Goal: Information Seeking & Learning: Learn about a topic

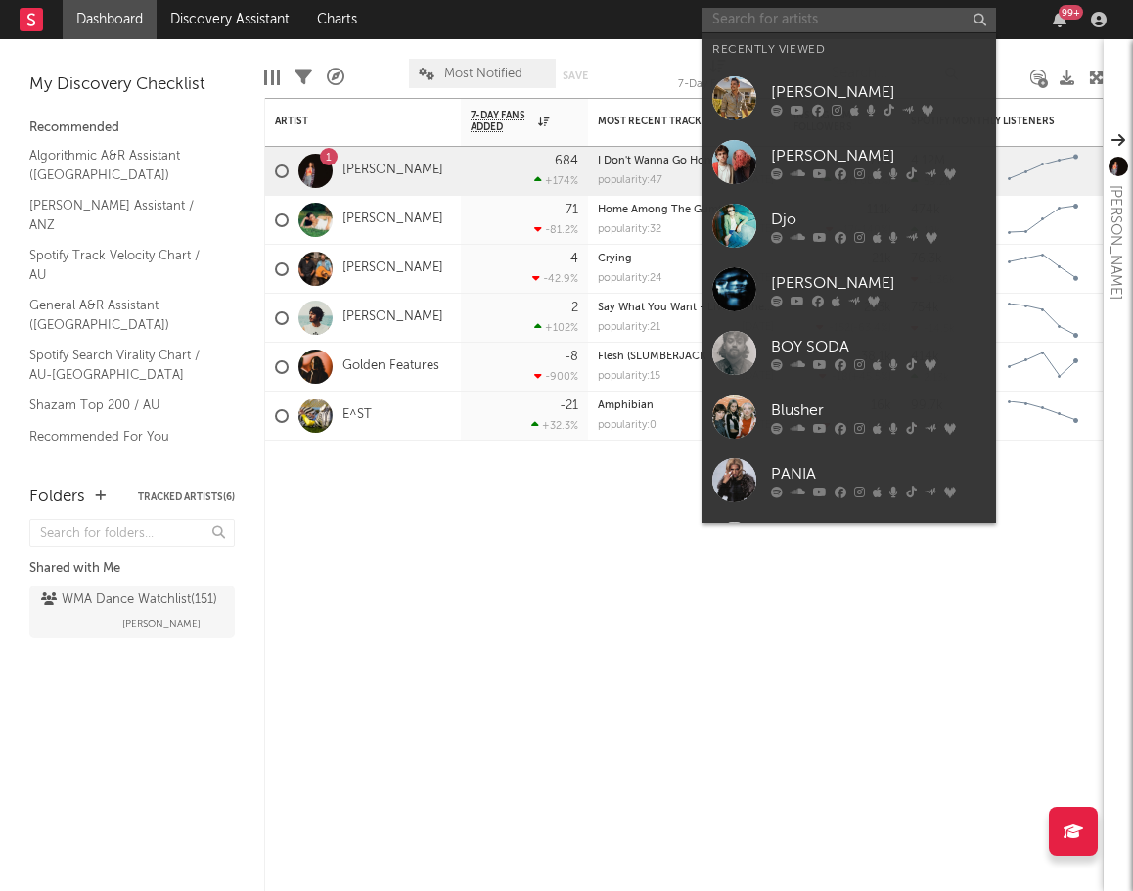
click at [753, 14] on input "text" at bounding box center [850, 20] width 294 height 24
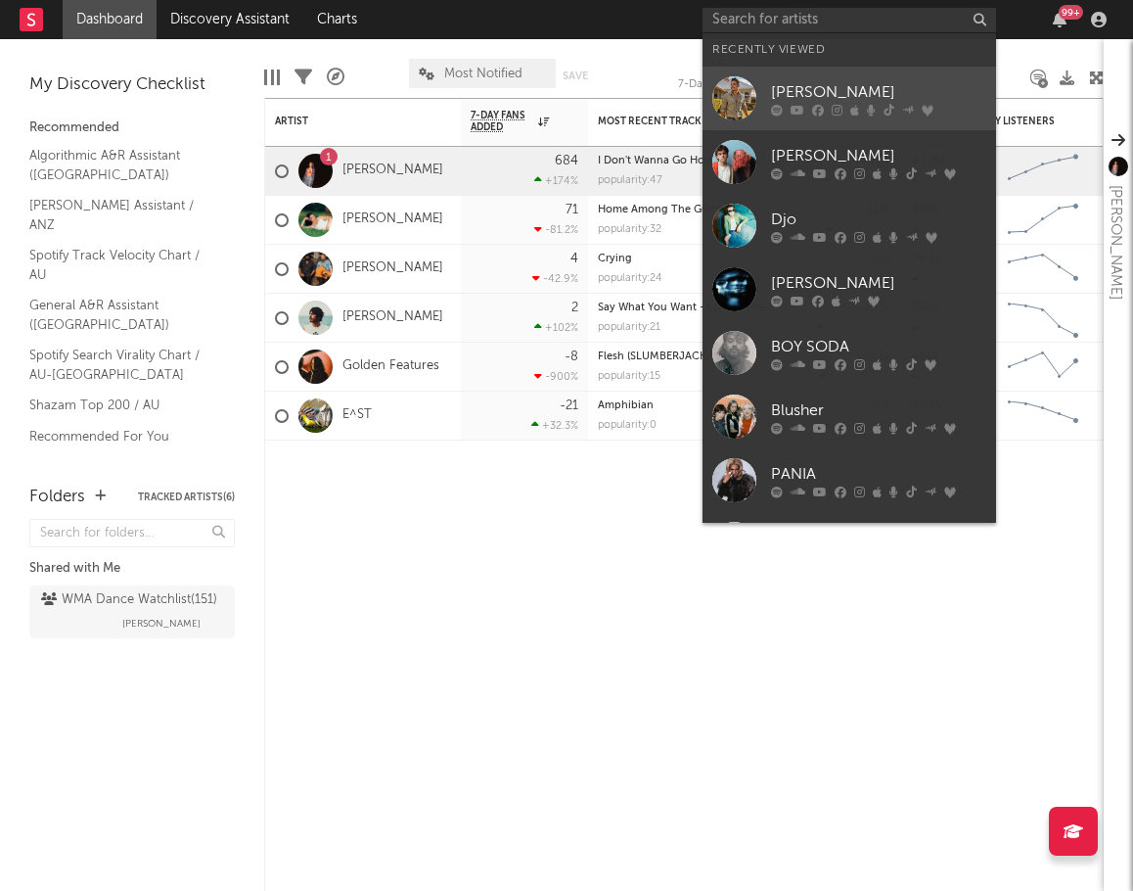
click at [753, 85] on div "[PERSON_NAME]" at bounding box center [878, 91] width 215 height 23
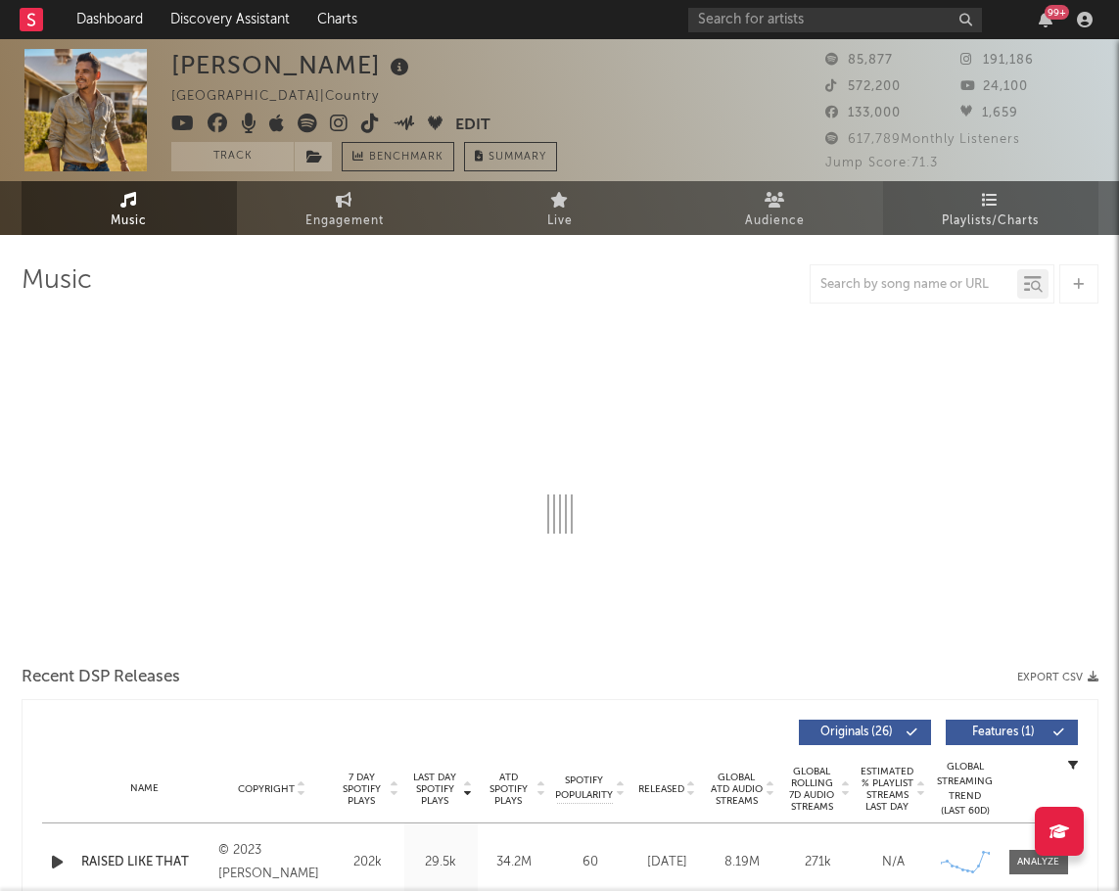
click at [753, 188] on link "Playlists/Charts" at bounding box center [990, 208] width 215 height 54
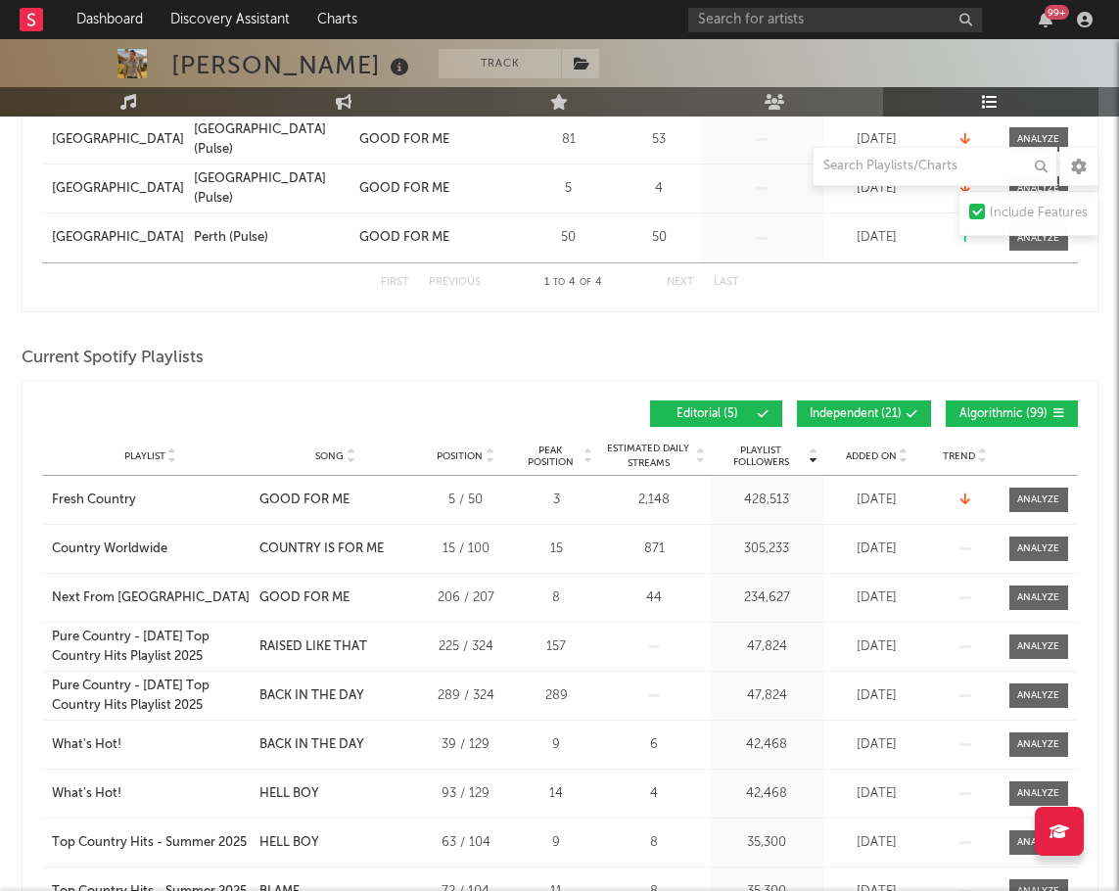
scroll to position [489, 0]
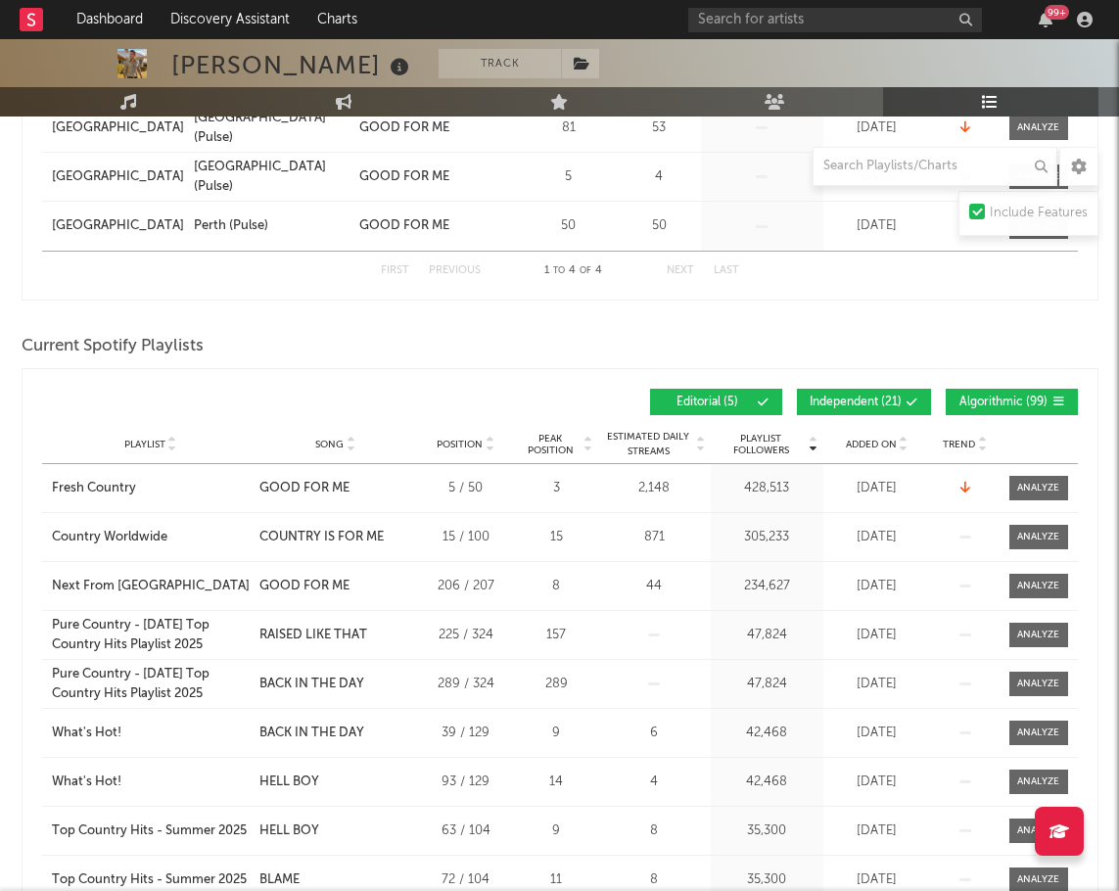
click at [753, 446] on span "Added On" at bounding box center [871, 444] width 51 height 12
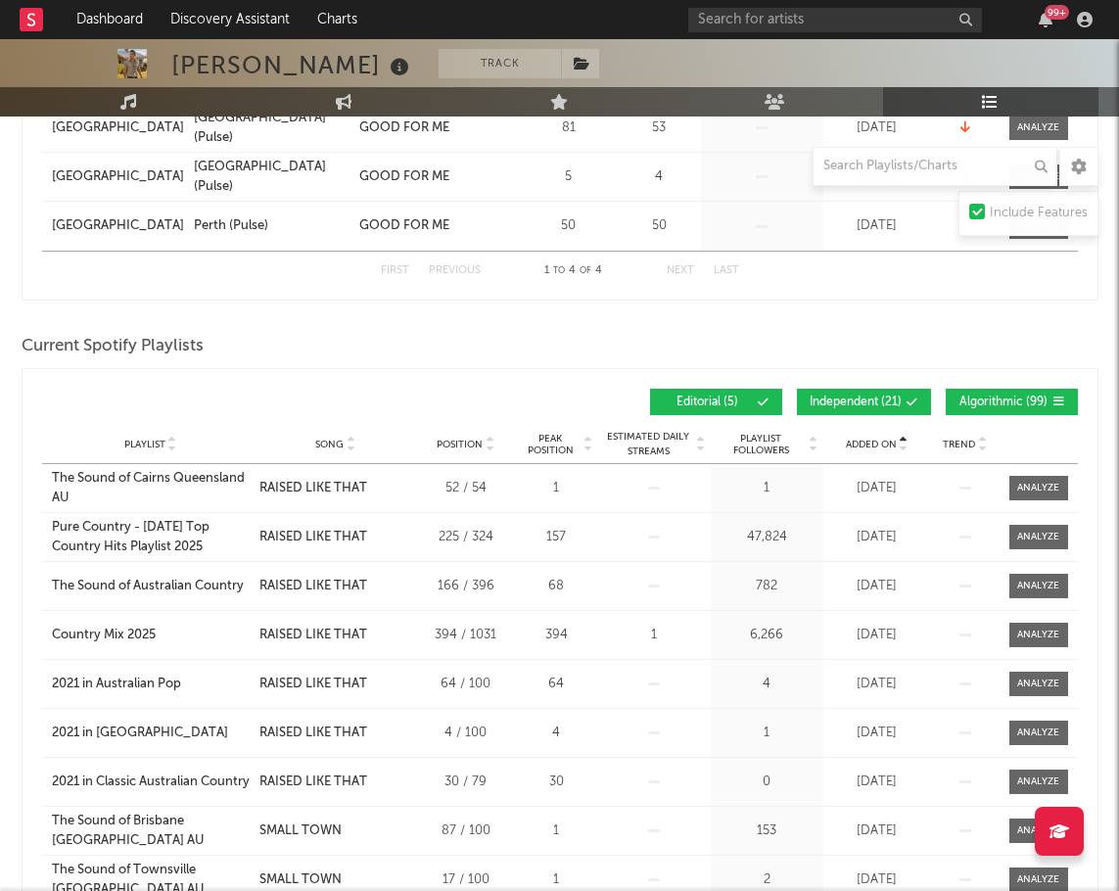
click at [753, 446] on span "Added On" at bounding box center [871, 444] width 51 height 12
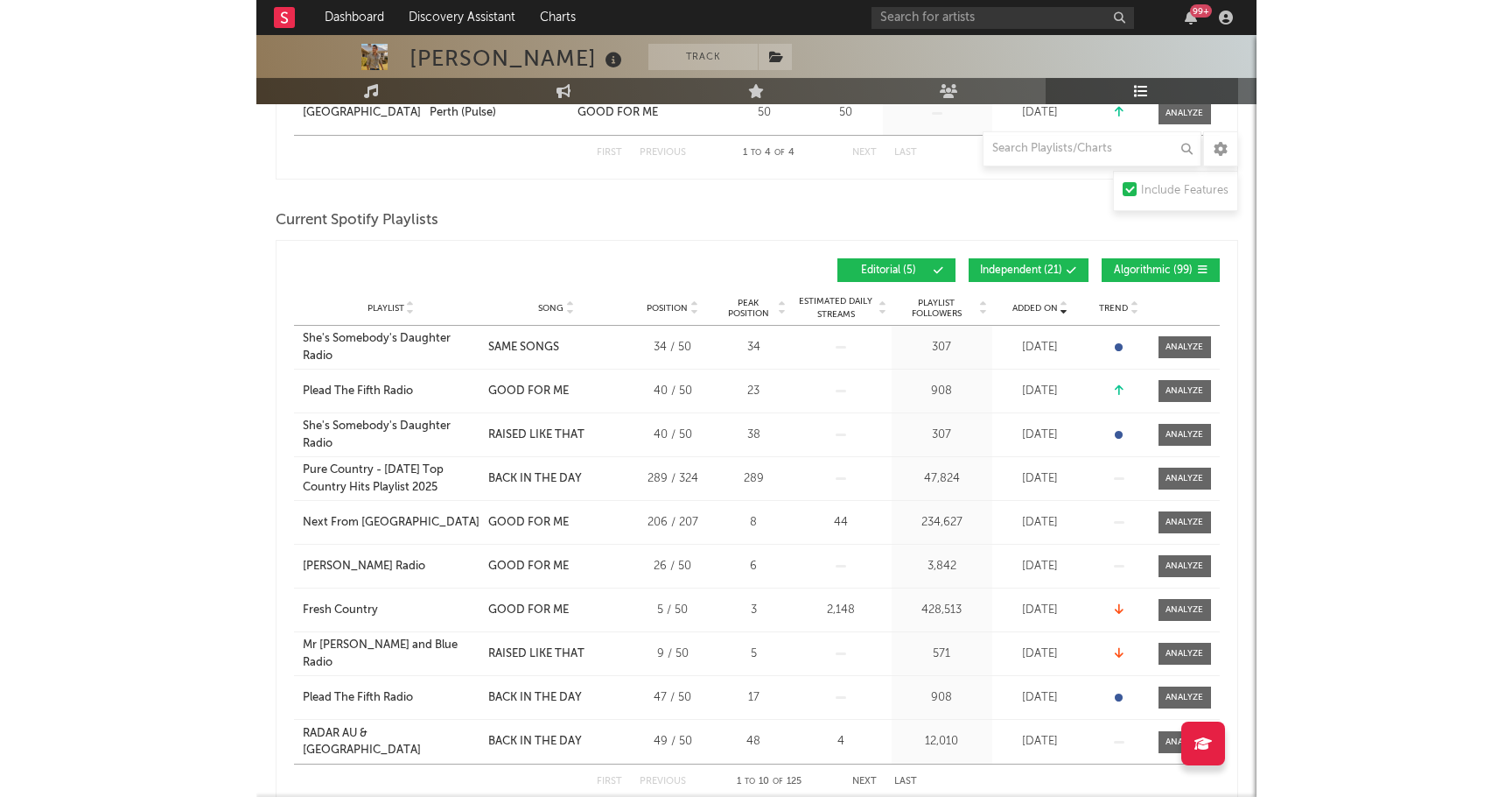
scroll to position [525, 0]
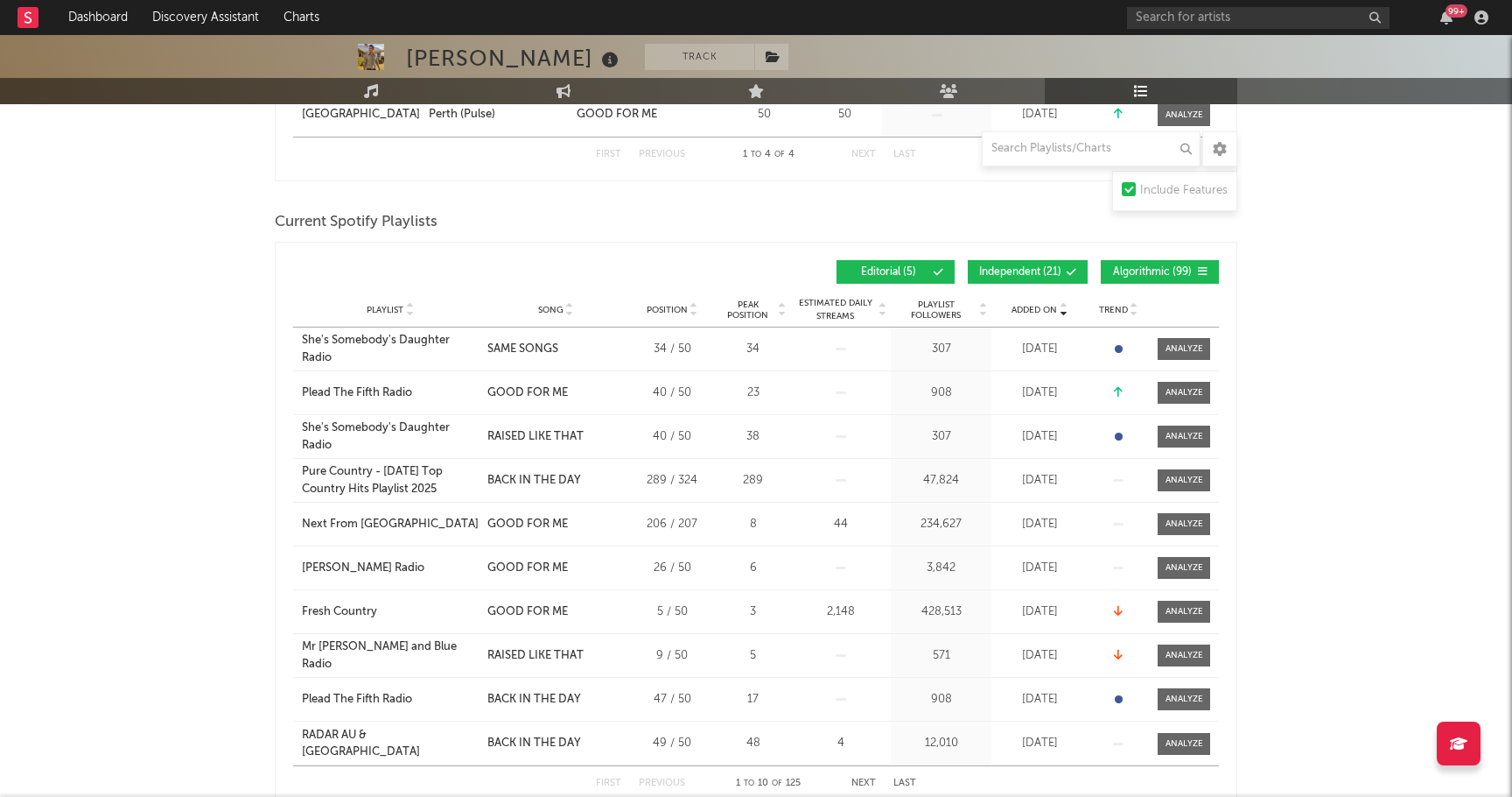
click at [673, 269] on icon at bounding box center [1071, 273] width 11 height 11
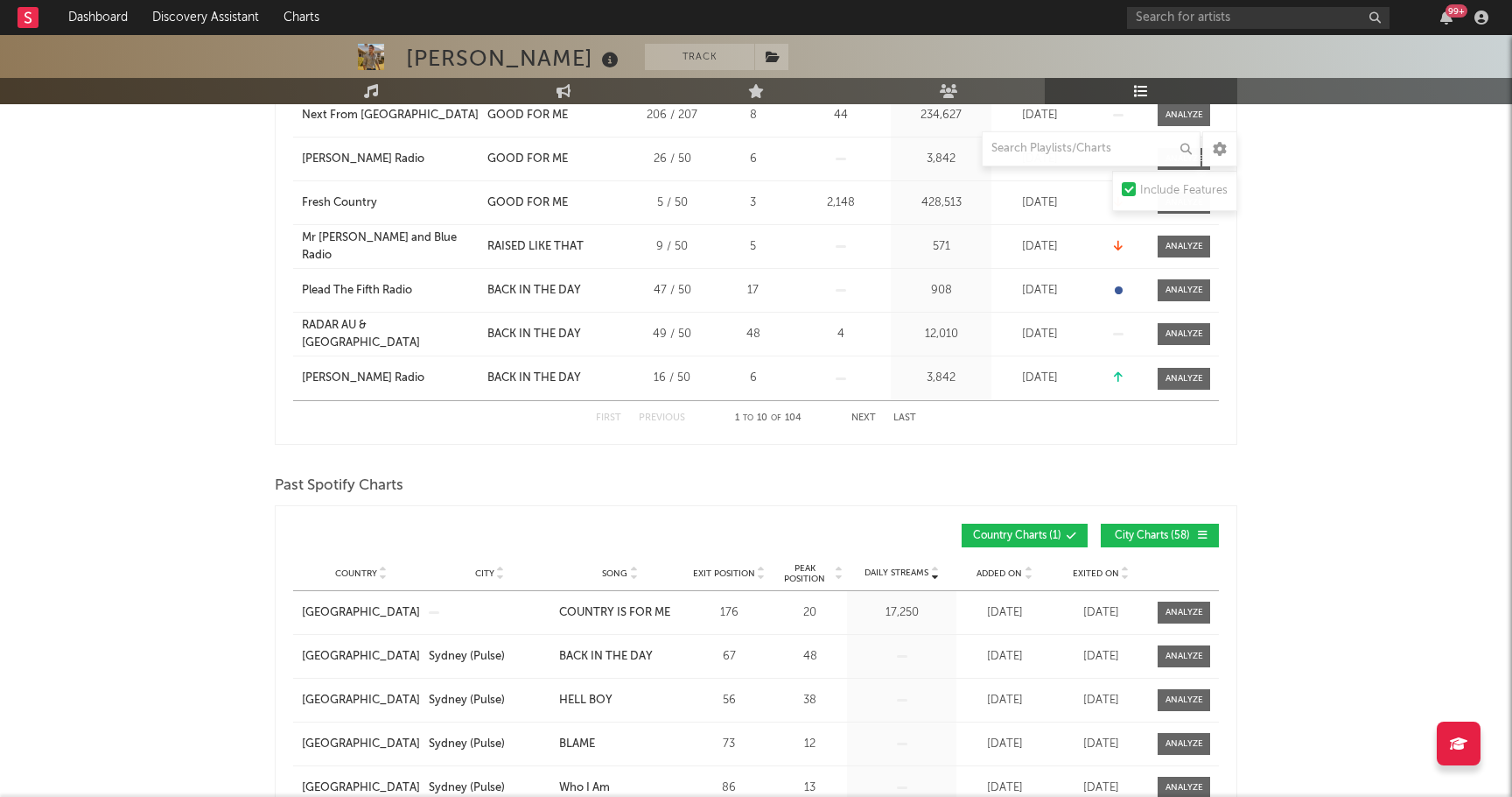
scroll to position [963, 0]
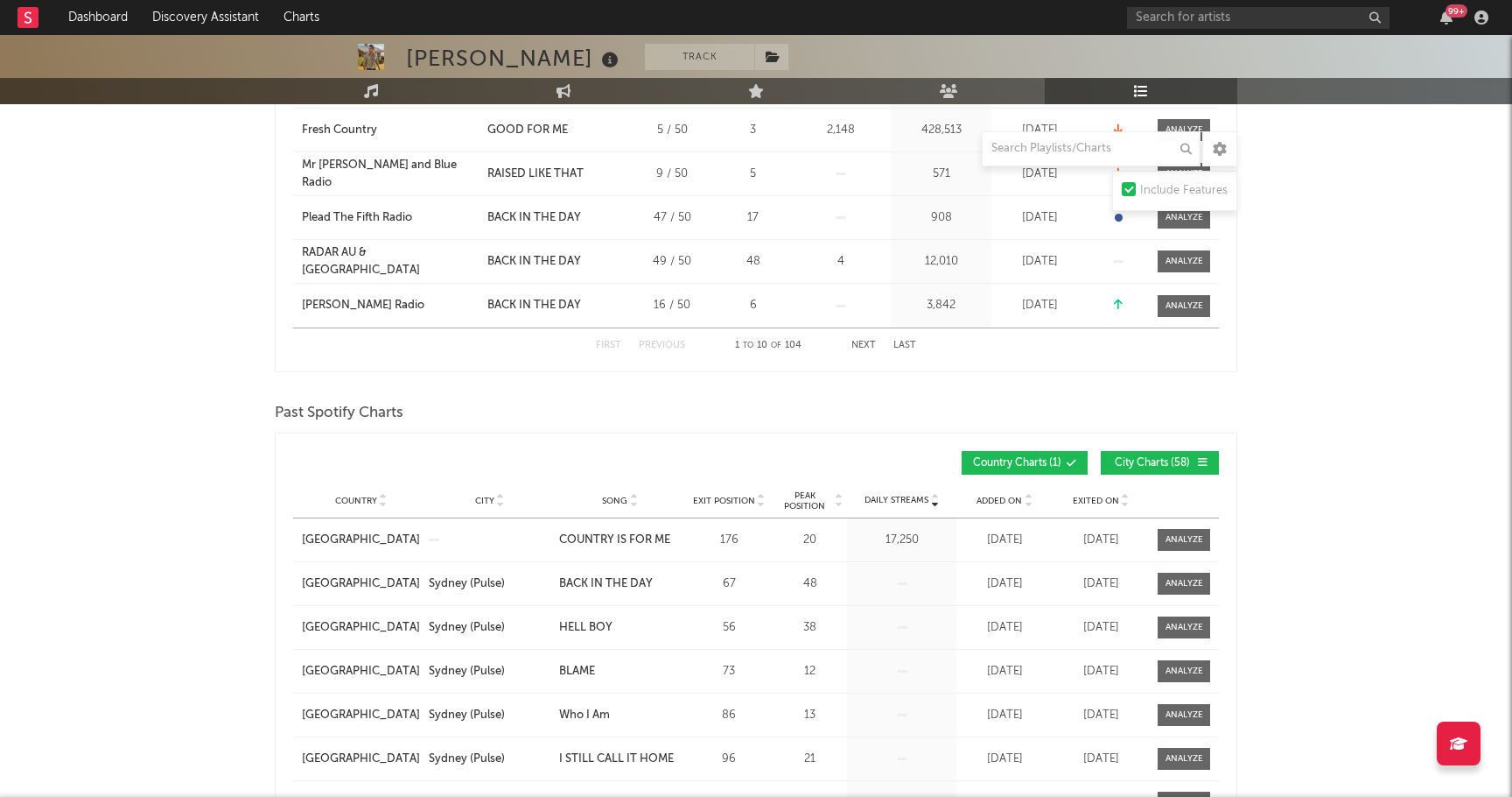
click at [673, 497] on span "Added On" at bounding box center [999, 501] width 46 height 11
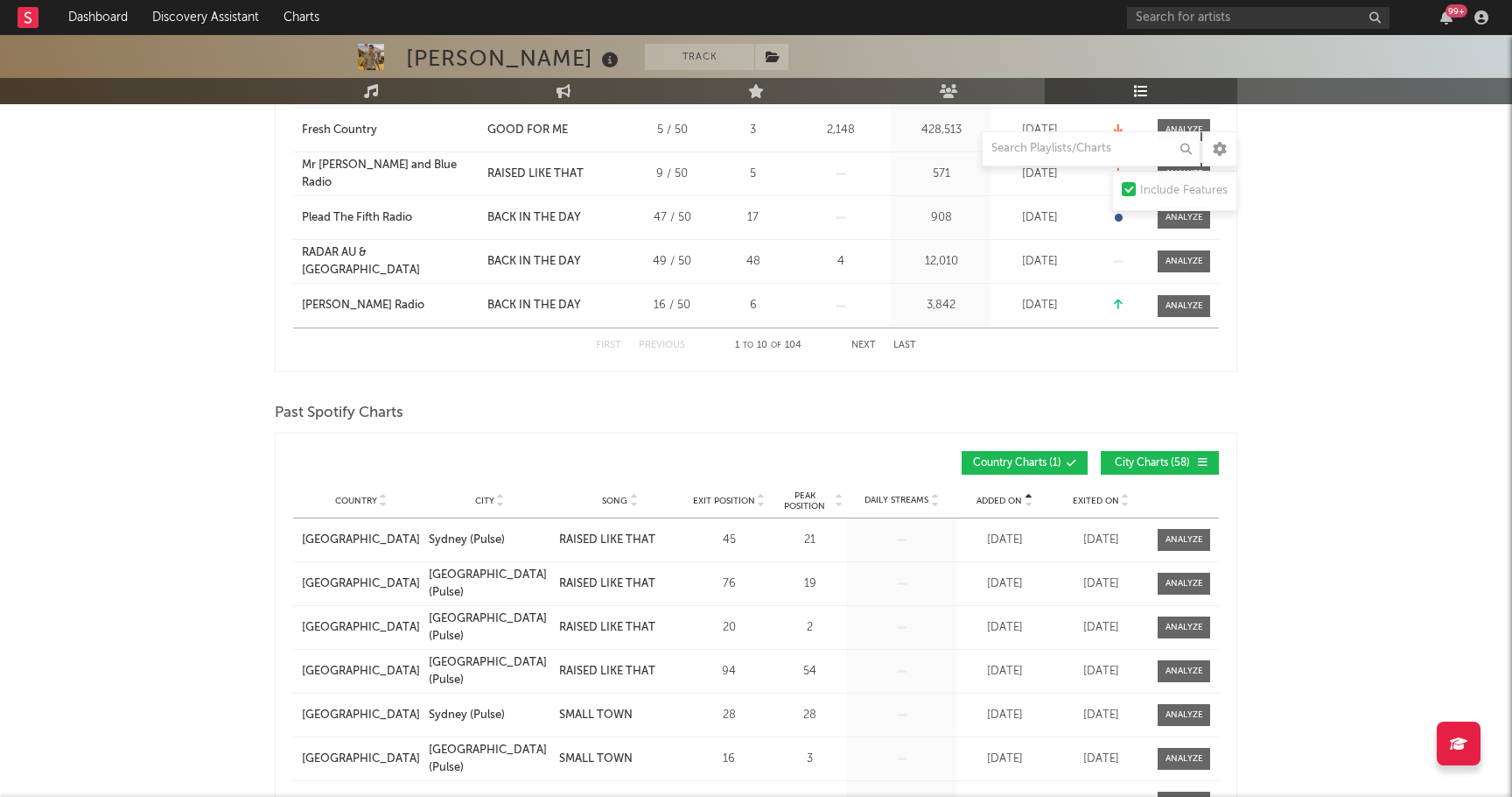
click at [673, 497] on span "Added On" at bounding box center [999, 501] width 46 height 11
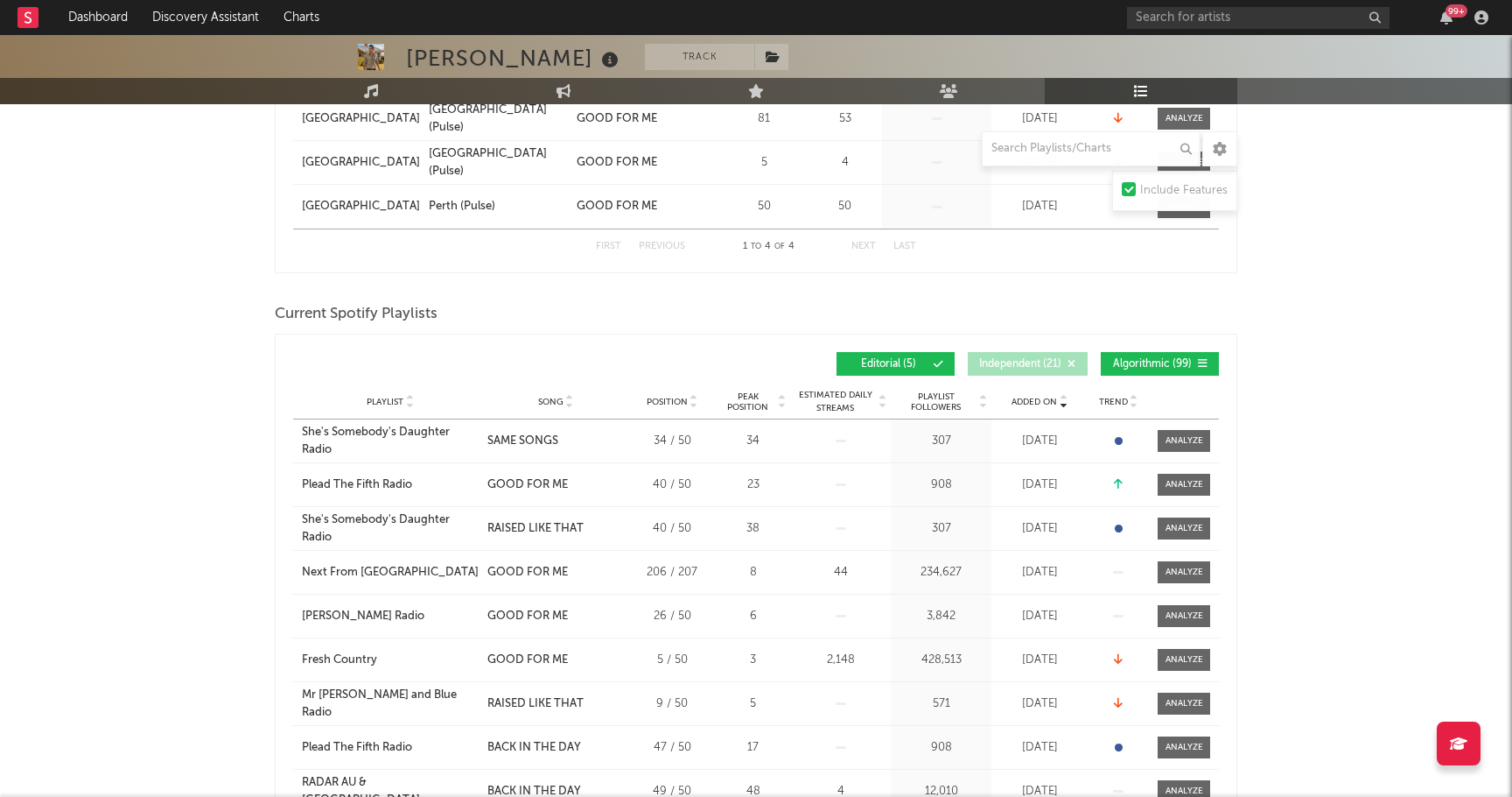
scroll to position [437, 0]
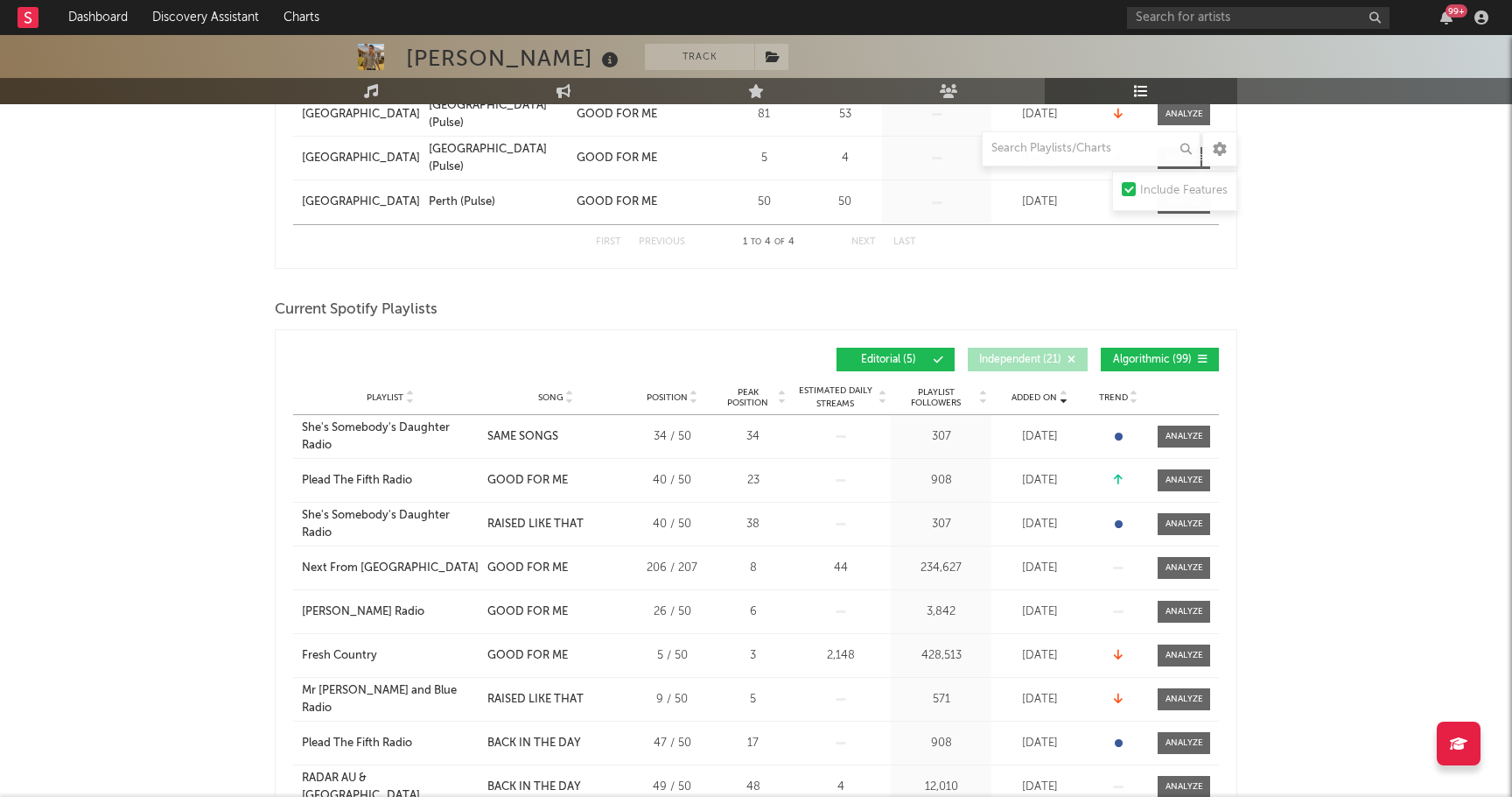
click at [385, 397] on span "Playlist" at bounding box center [384, 397] width 37 height 11
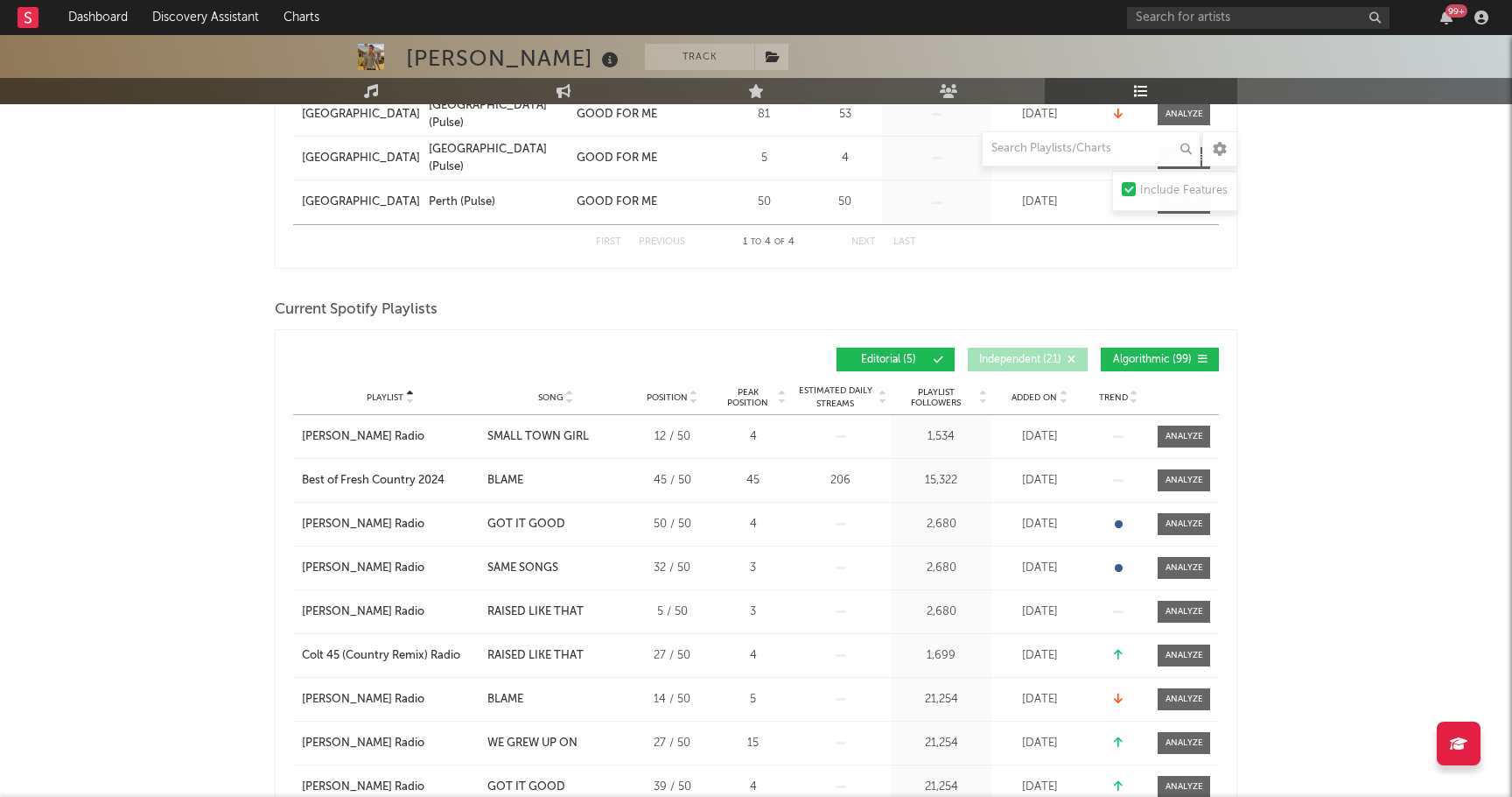
click at [386, 395] on span "Playlist" at bounding box center [384, 397] width 37 height 11
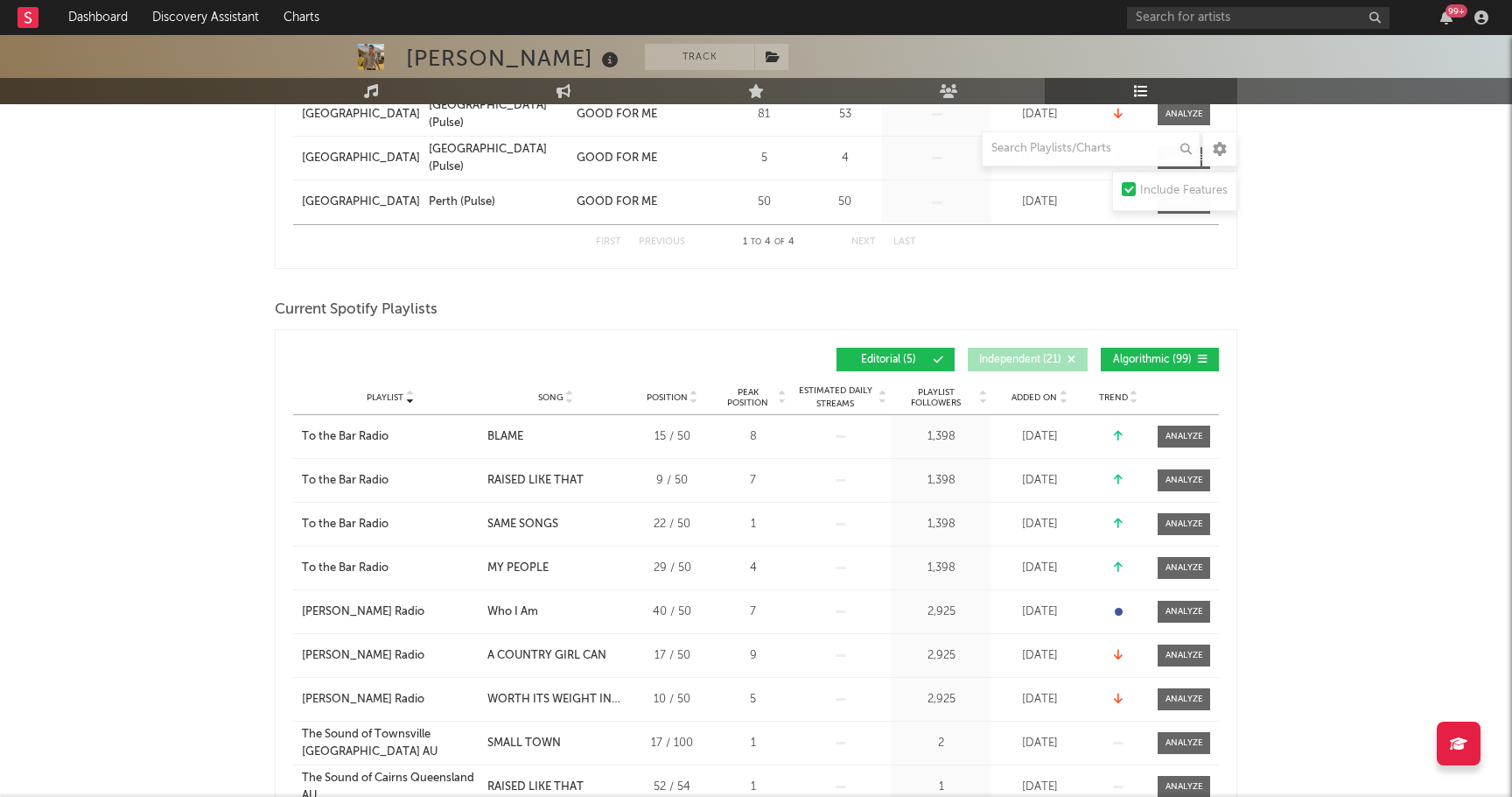
click at [541, 402] on div "Song" at bounding box center [555, 397] width 137 height 13
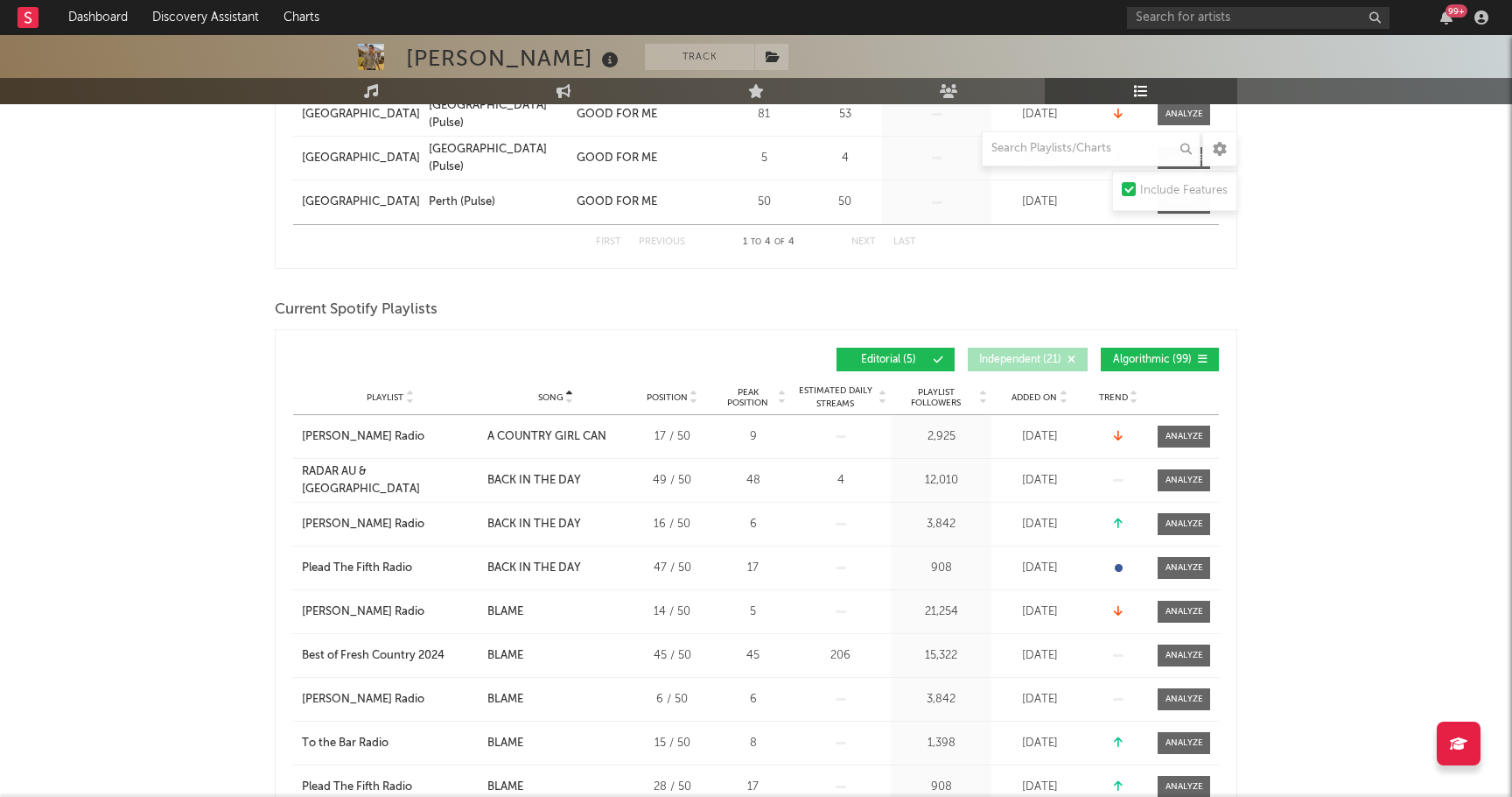
click at [543, 400] on span "Song" at bounding box center [551, 397] width 25 height 11
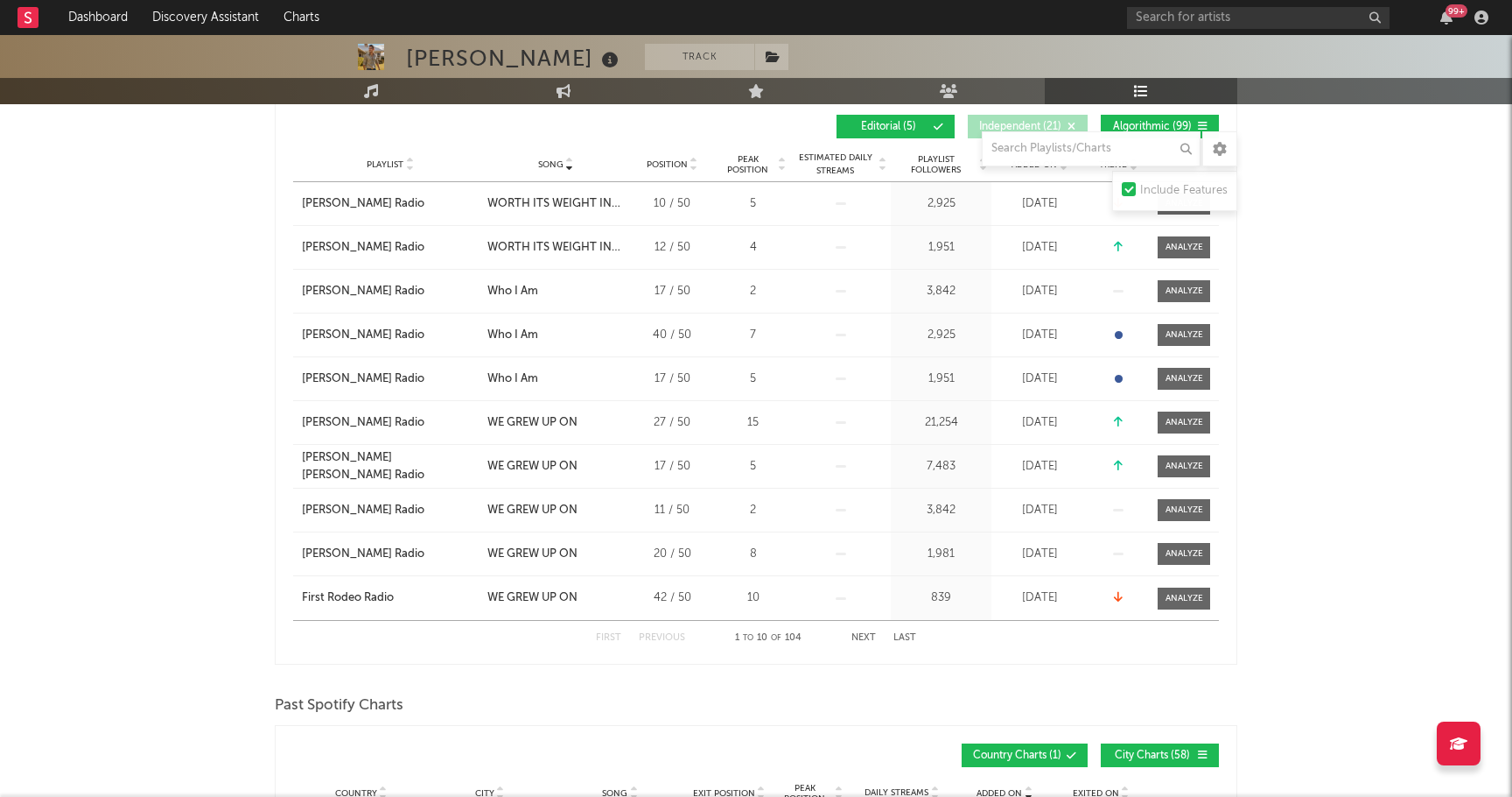
scroll to position [700, 0]
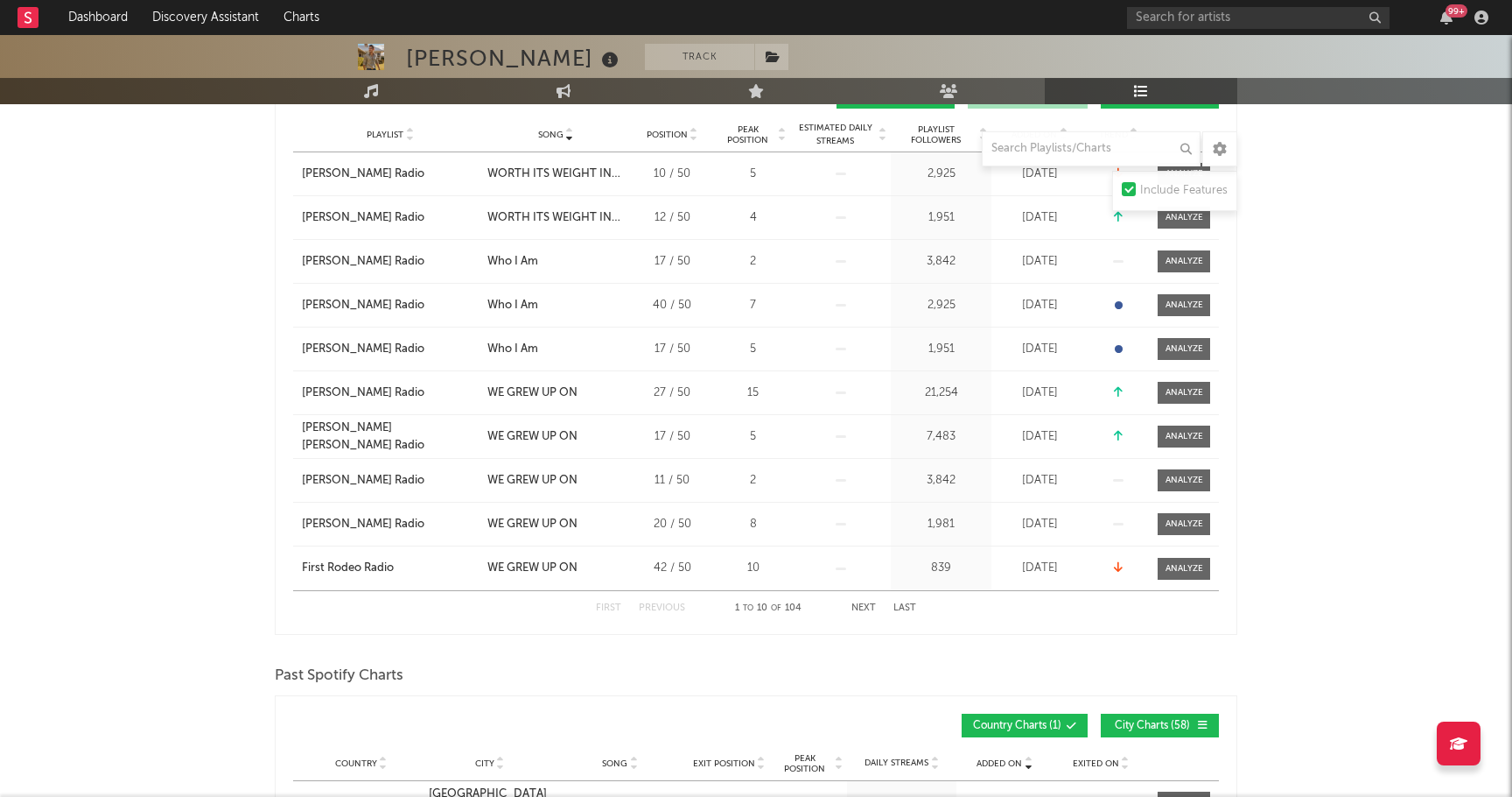
click at [673, 603] on button "Next" at bounding box center [863, 607] width 24 height 10
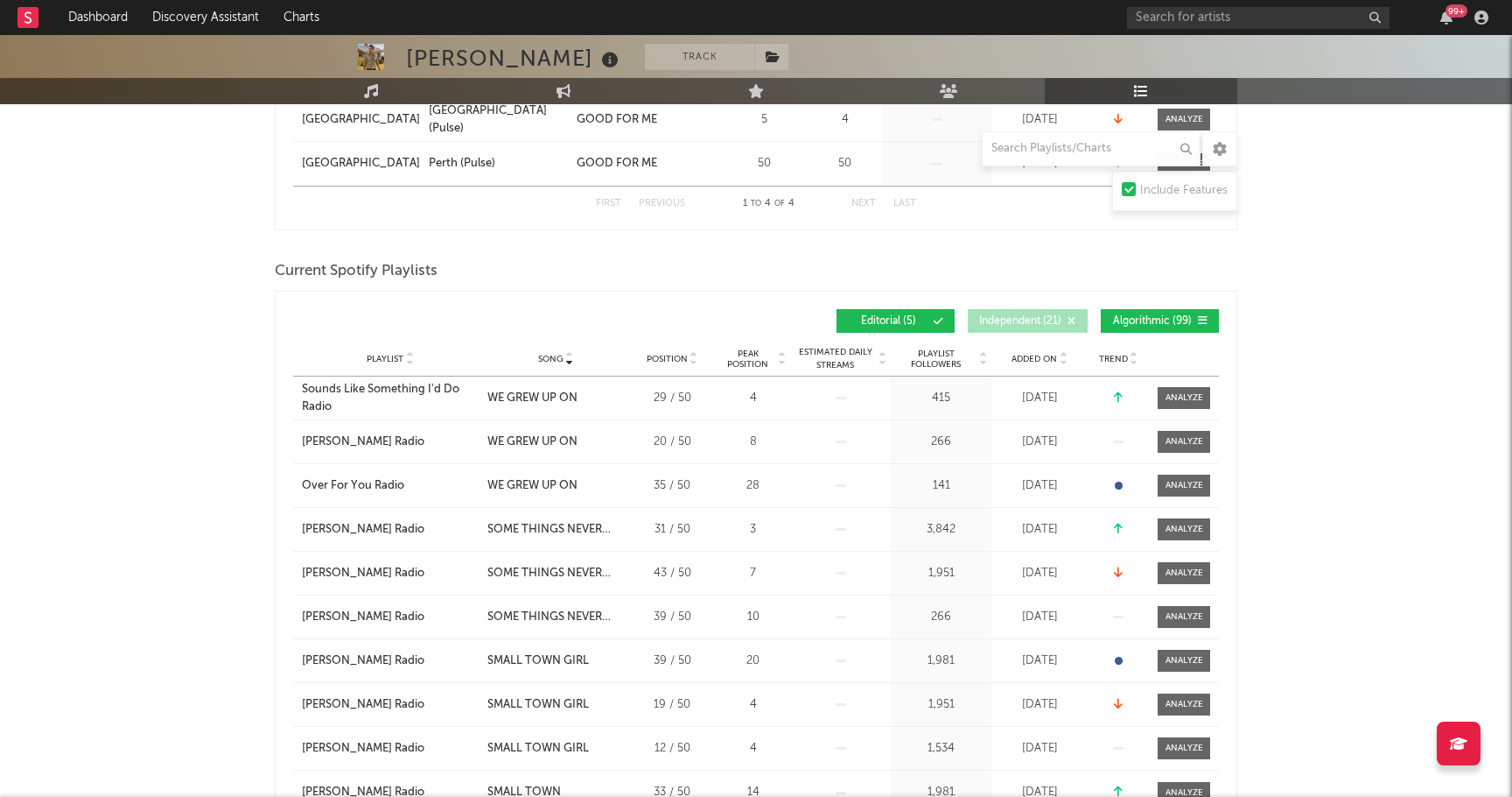
scroll to position [0, 0]
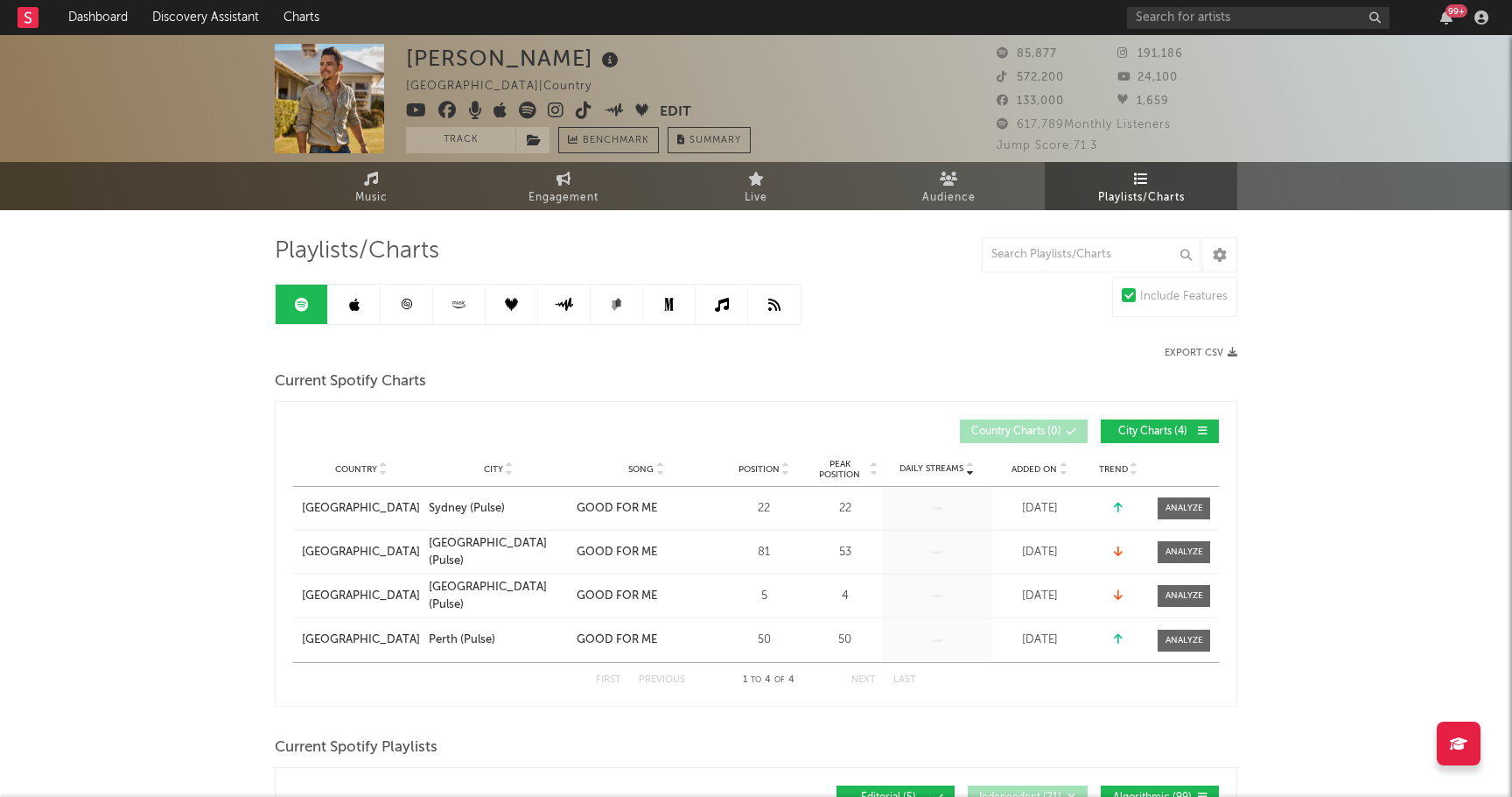
click at [339, 306] on link at bounding box center [354, 304] width 53 height 39
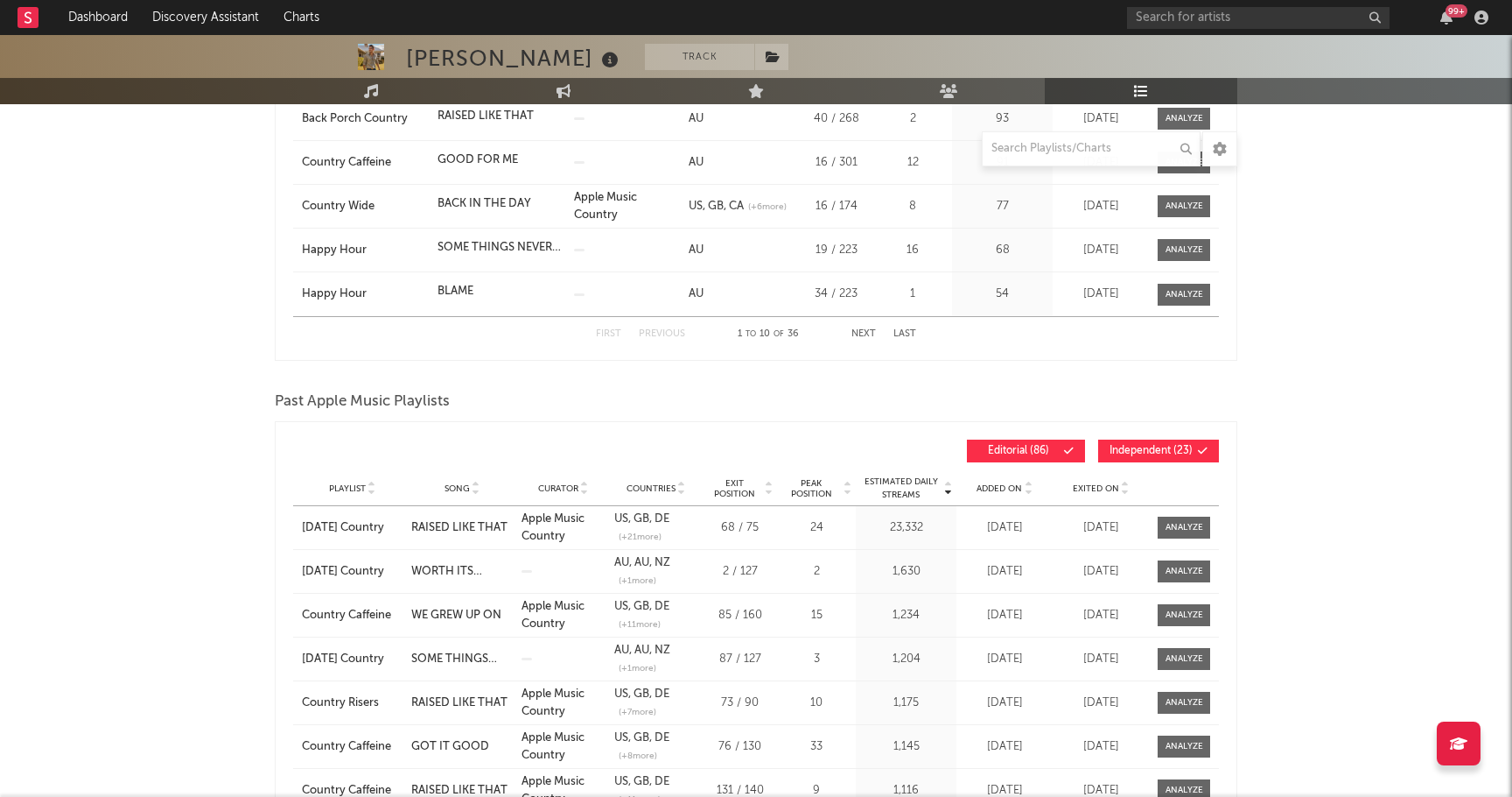
scroll to position [700, 0]
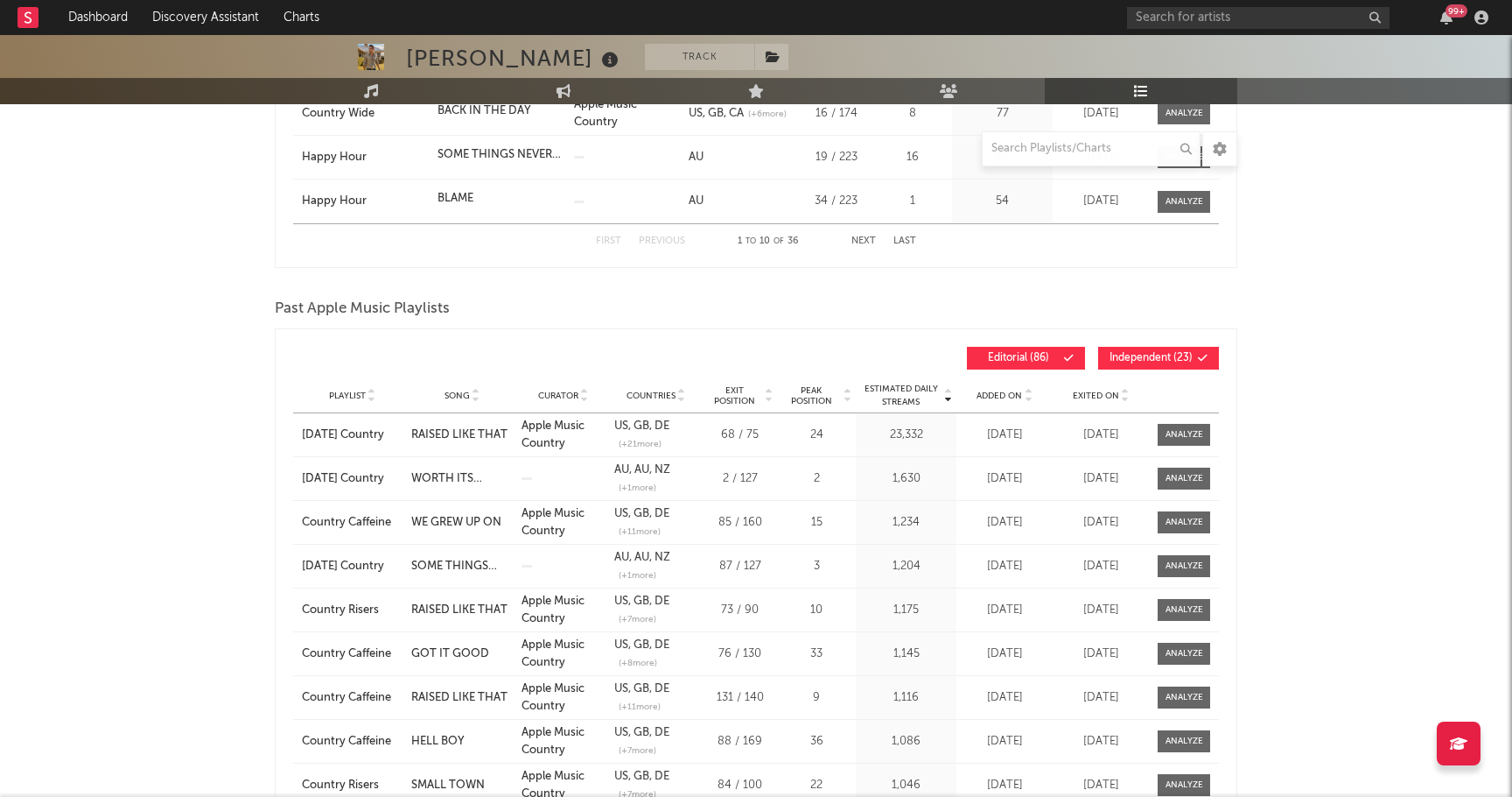
click at [673, 408] on div "Playlist Song Curator Genre Countries Country Chart Type Exit Position Peak Pos…" at bounding box center [756, 395] width 925 height 35
click at [673, 395] on span "Added On" at bounding box center [999, 396] width 46 height 11
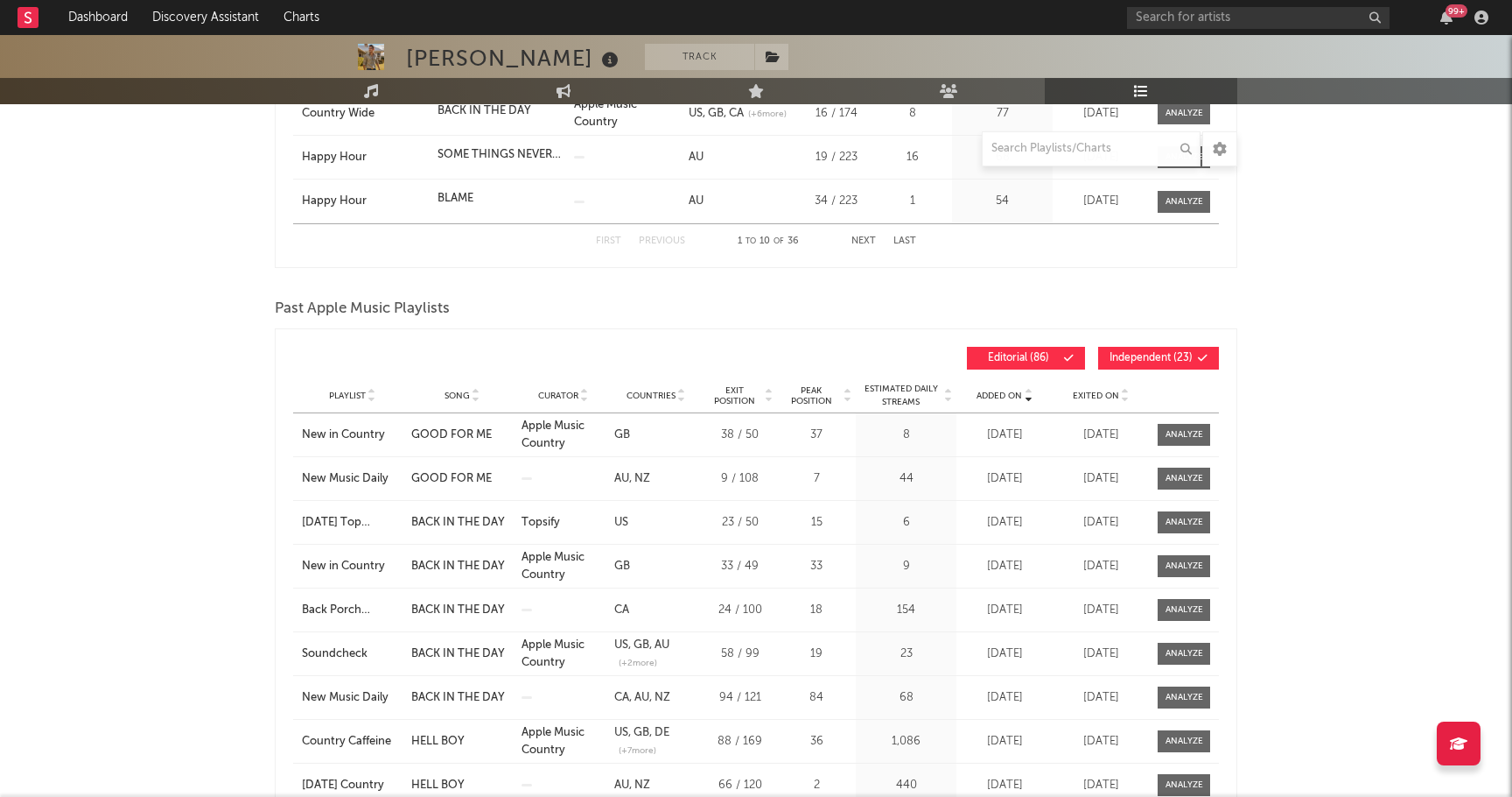
click at [673, 395] on span "Added On" at bounding box center [999, 396] width 46 height 11
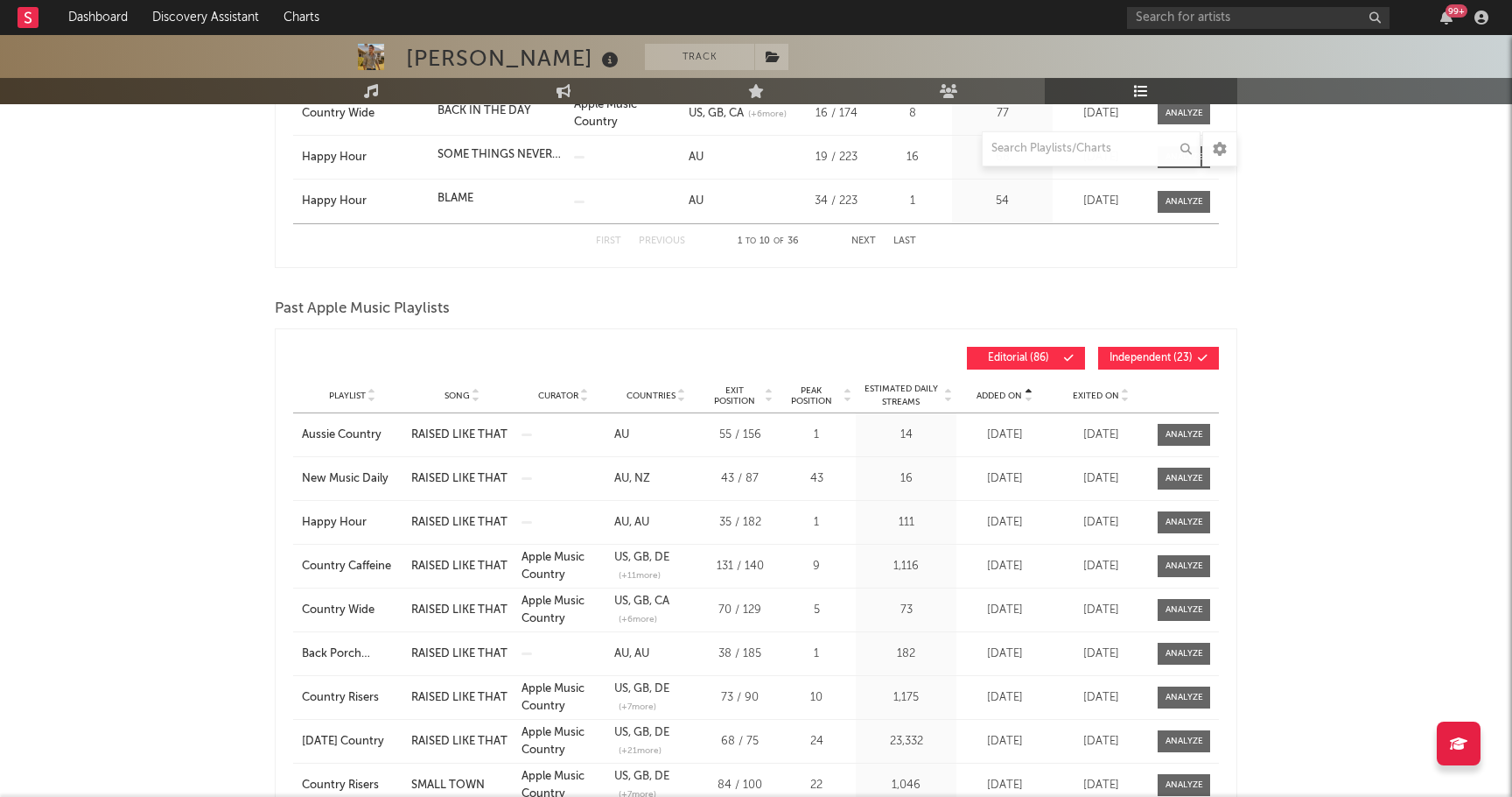
click at [673, 395] on span "Added On" at bounding box center [999, 396] width 46 height 11
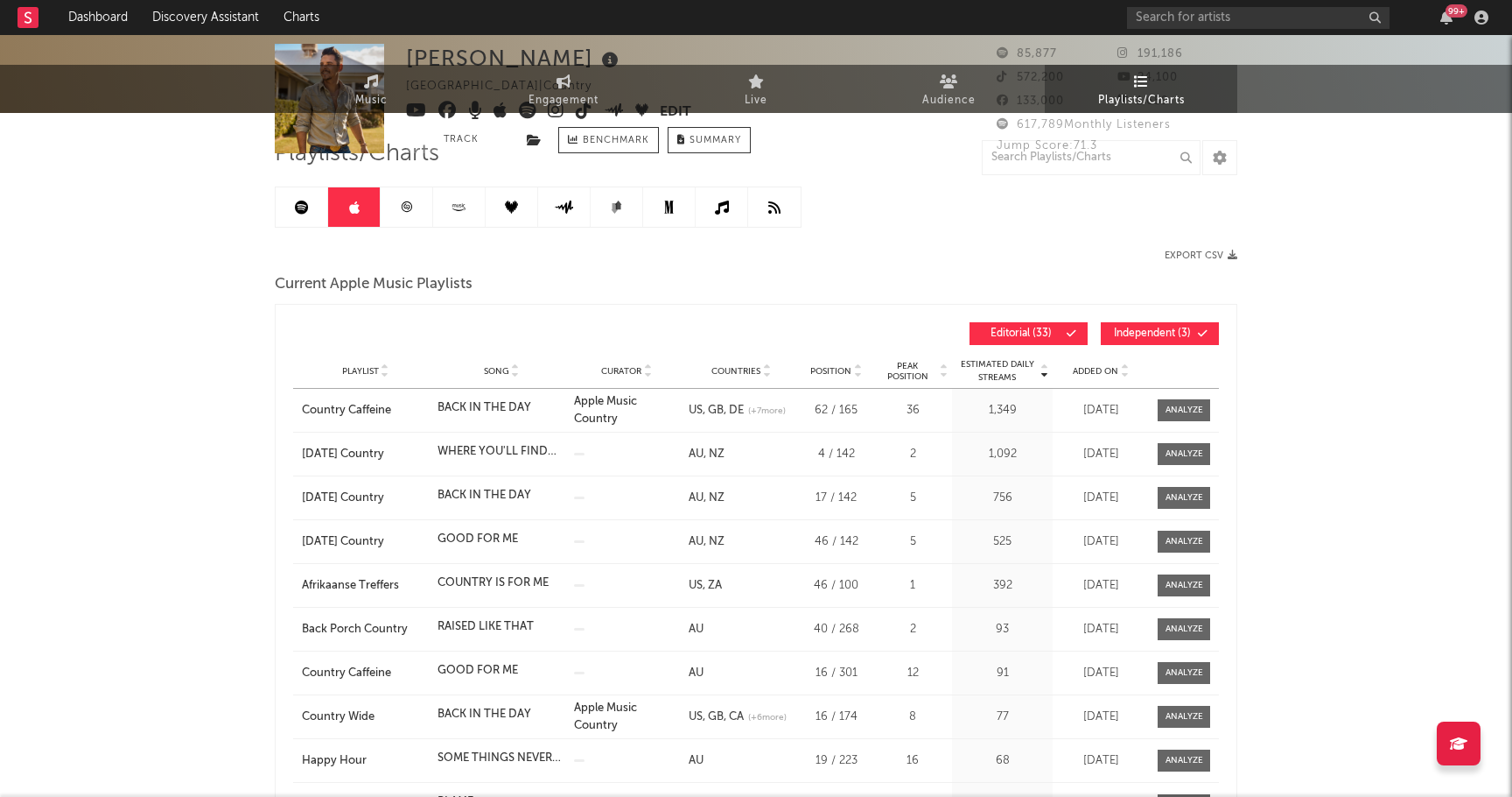
scroll to position [0, 0]
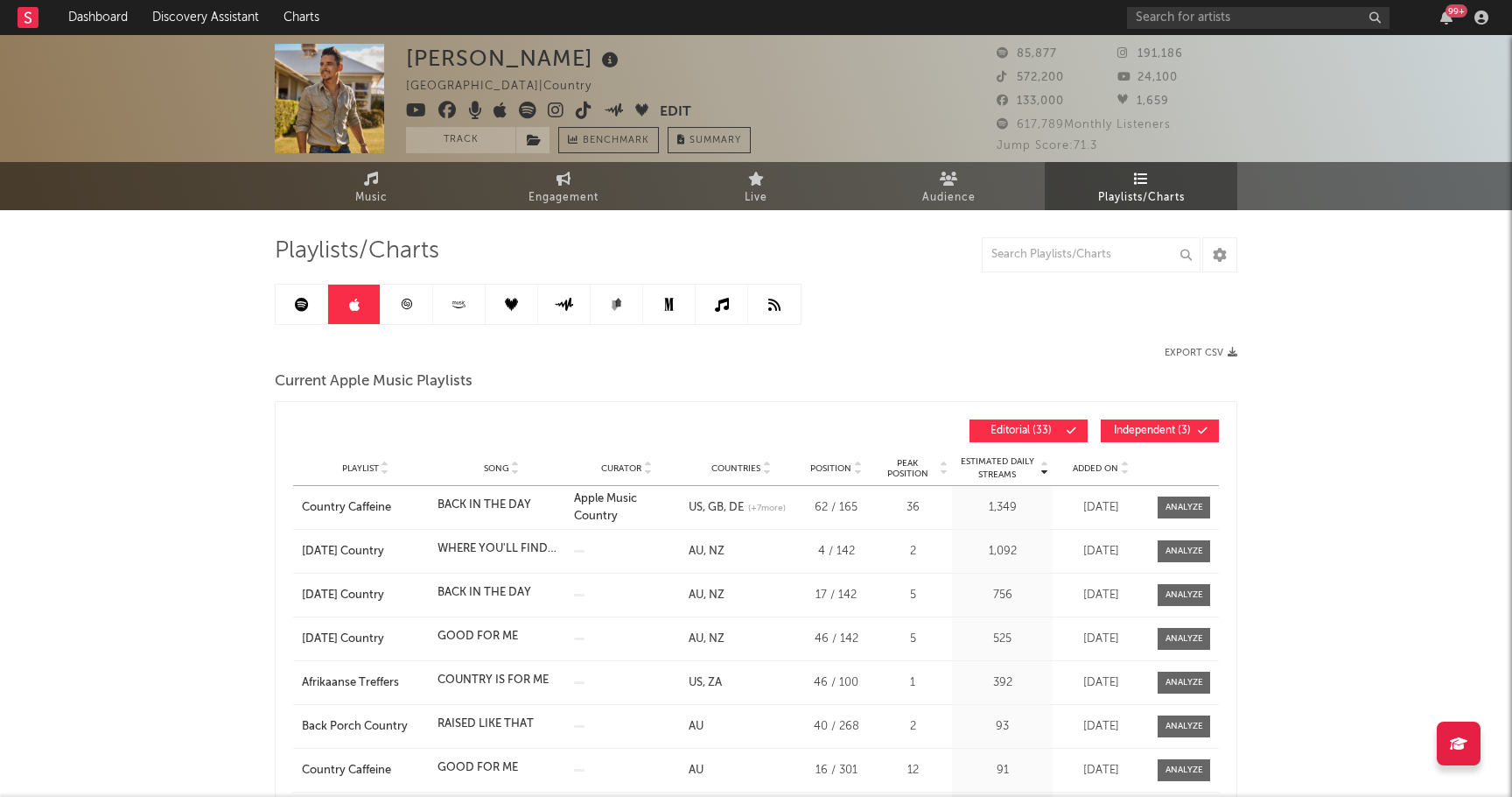
click at [300, 303] on icon at bounding box center [302, 305] width 14 height 14
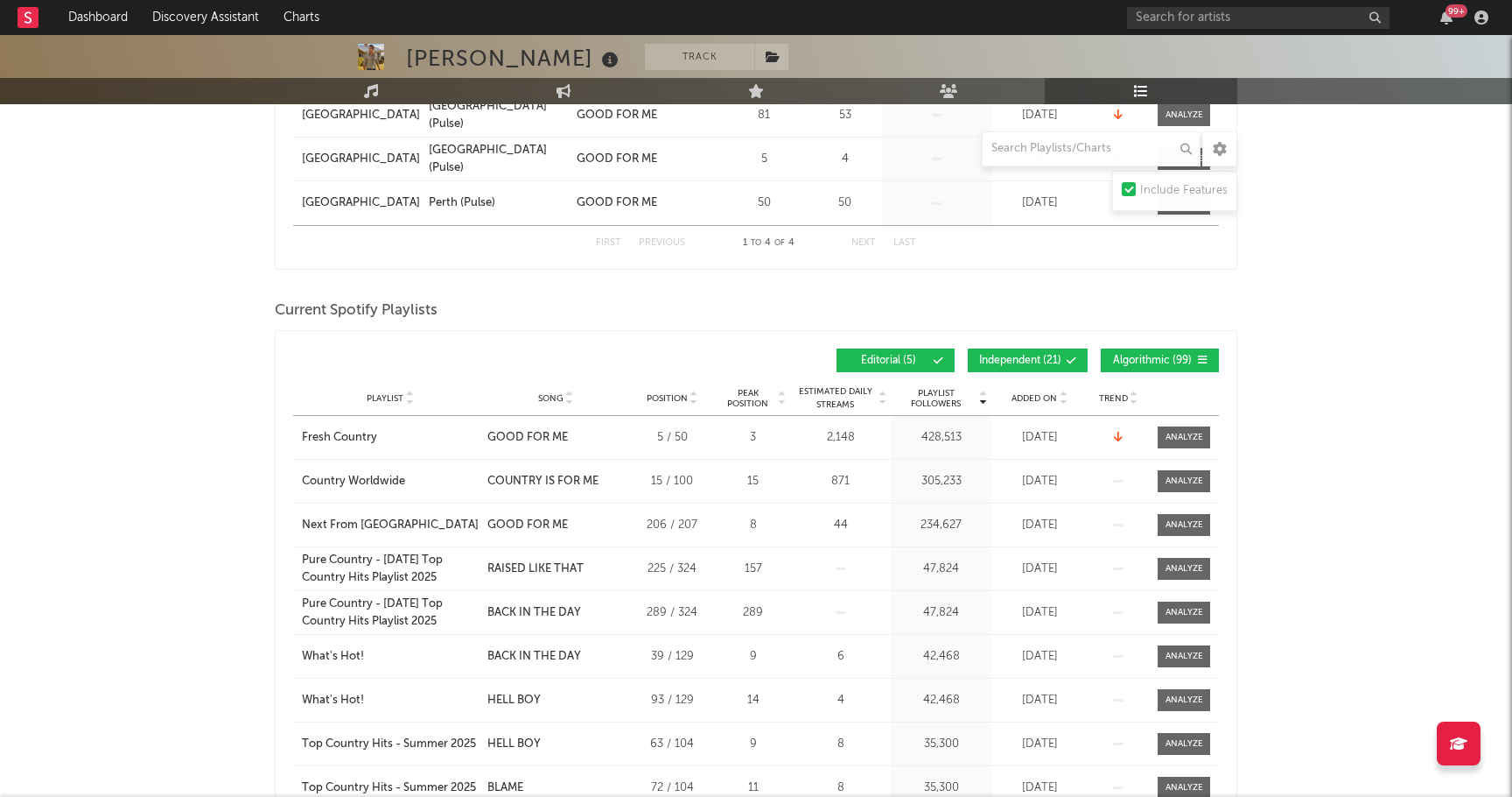
scroll to position [437, 0]
click at [673, 404] on div "Playlist City Song Position Peak Position Estimated Daily Streams Playlist Foll…" at bounding box center [756, 397] width 925 height 35
click at [673, 396] on span "Added On" at bounding box center [1034, 397] width 46 height 11
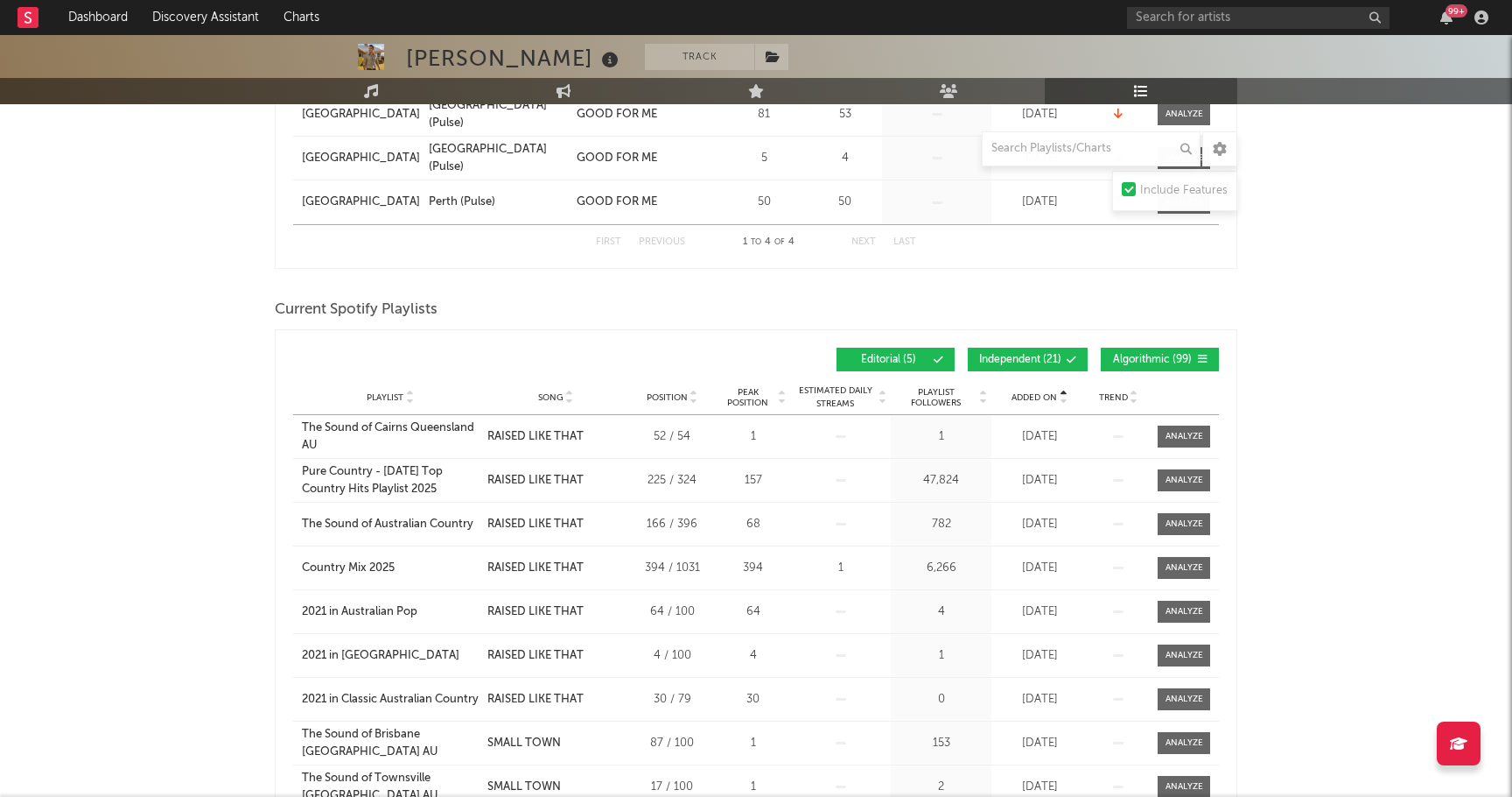
click at [673, 396] on span "Added On" at bounding box center [1034, 397] width 46 height 11
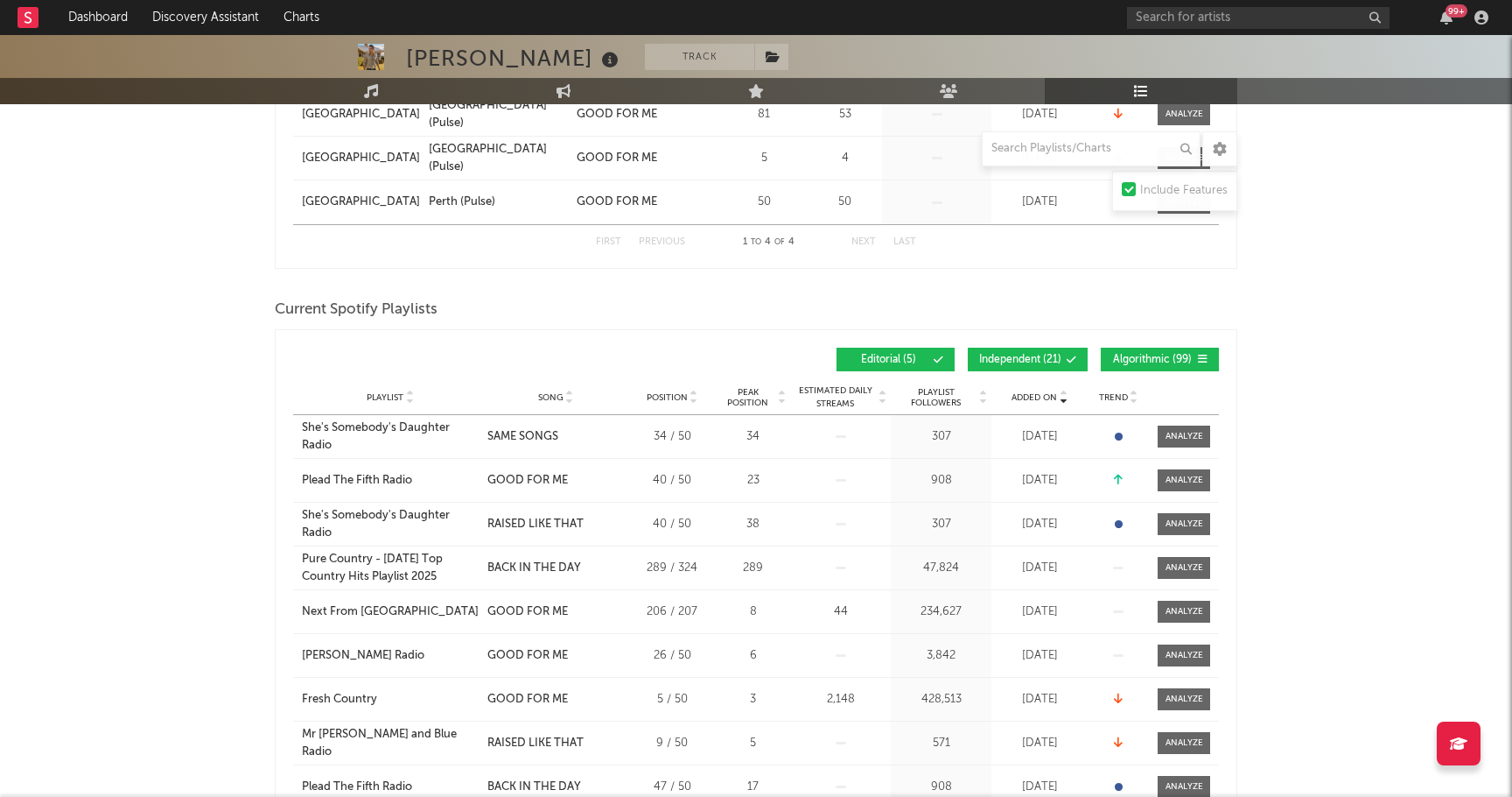
click at [373, 402] on div "Playlist" at bounding box center [391, 397] width 177 height 13
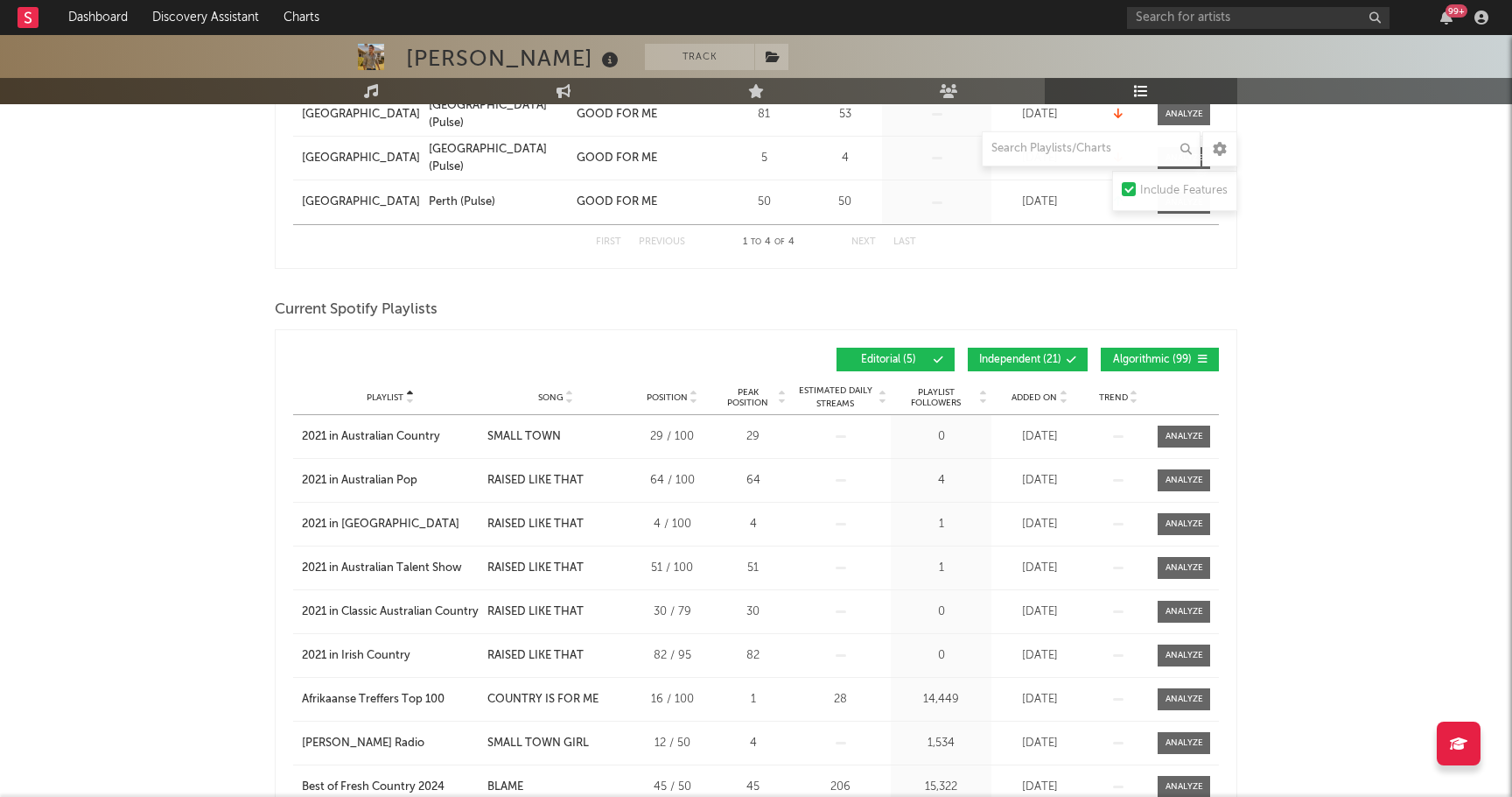
click at [386, 394] on span "Playlist" at bounding box center [384, 397] width 37 height 11
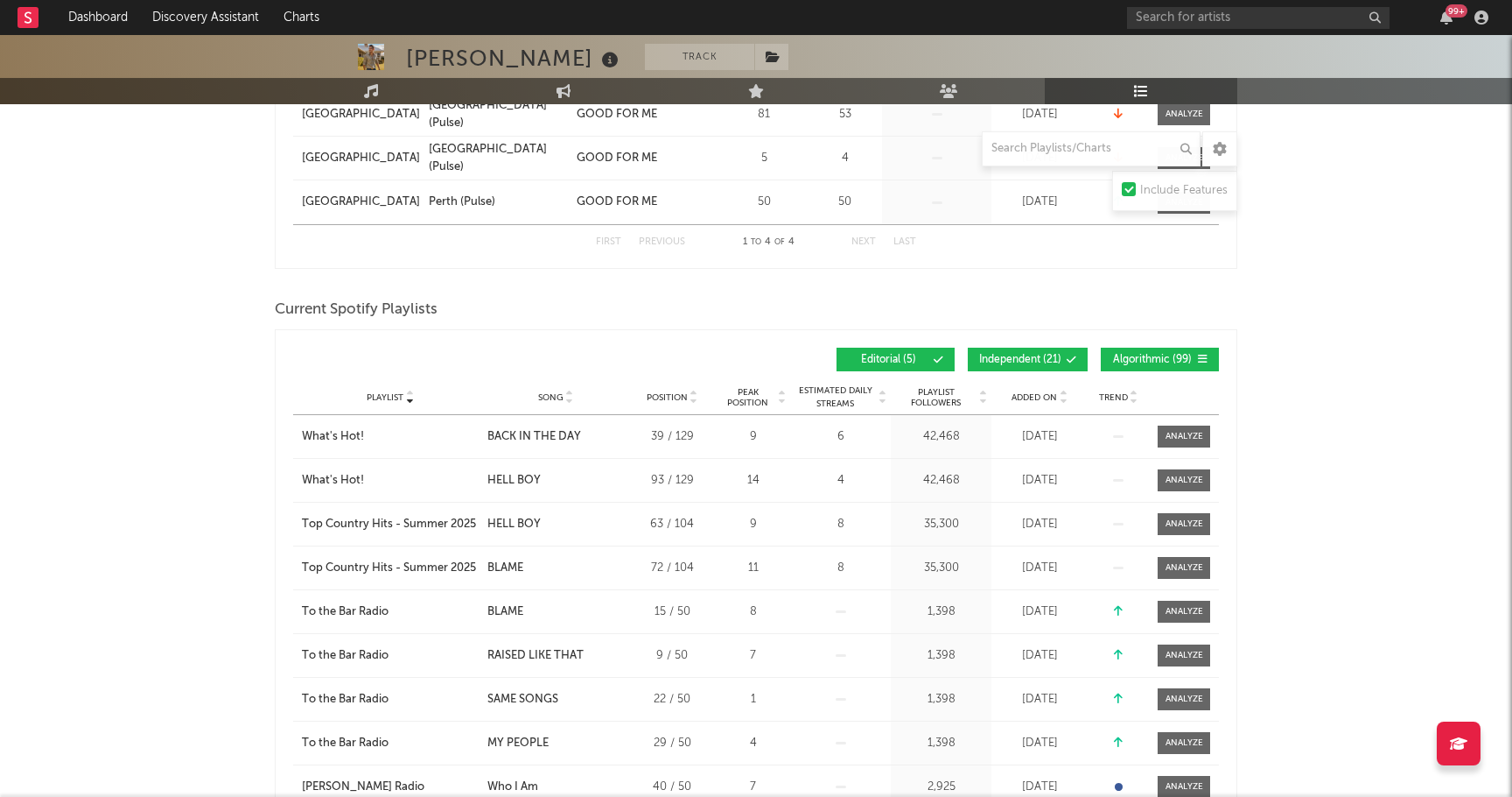
scroll to position [0, 0]
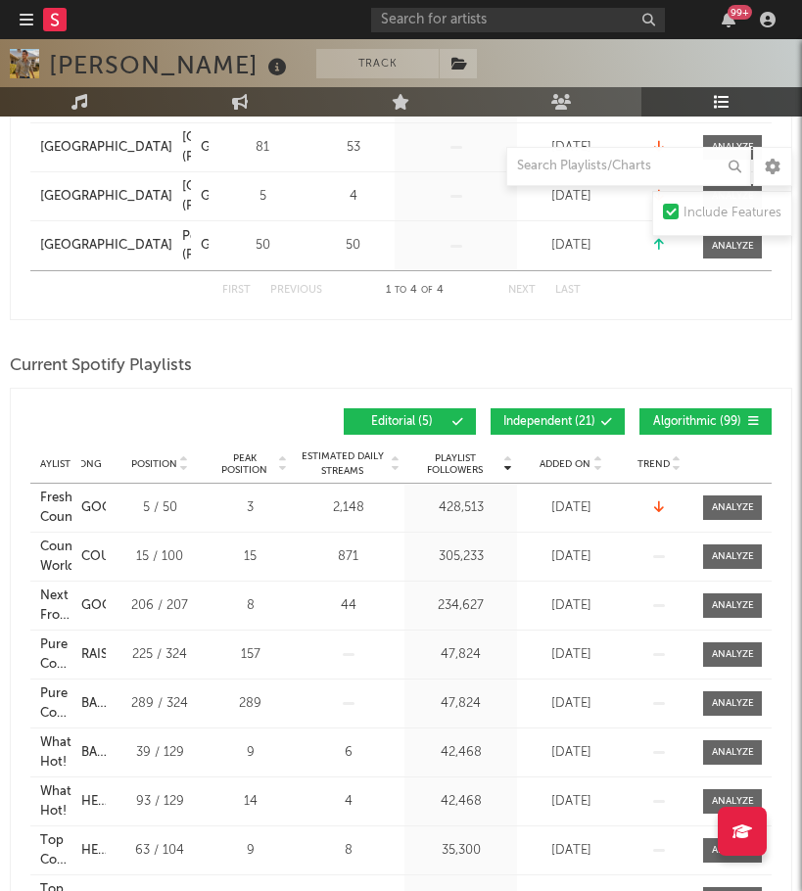
scroll to position [641, 0]
